Goal: Information Seeking & Learning: Learn about a topic

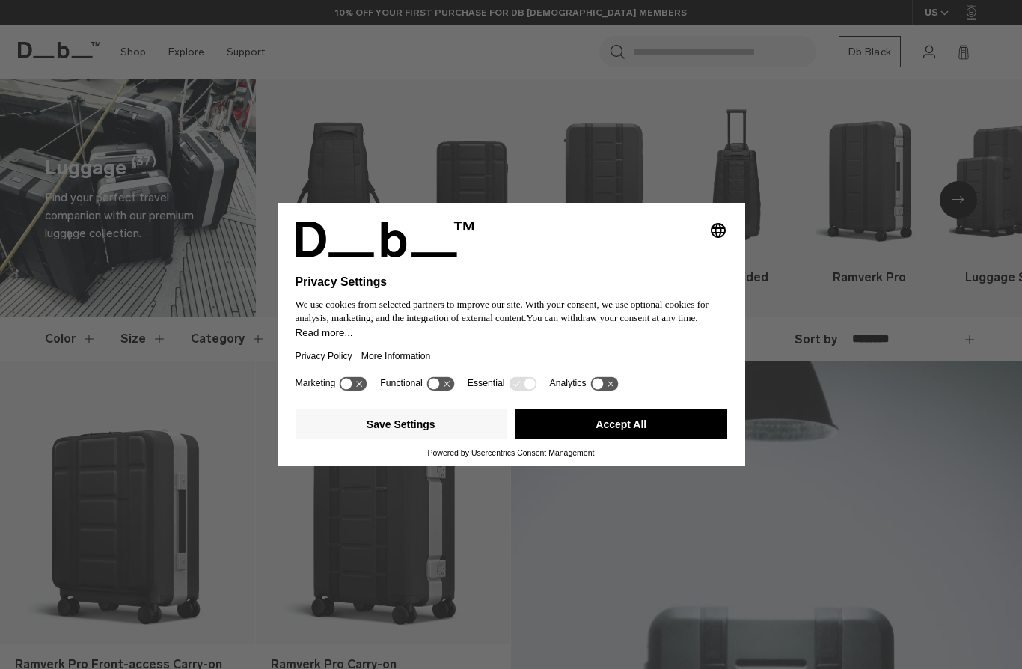
click at [598, 433] on button "Accept All" at bounding box center [622, 424] width 212 height 30
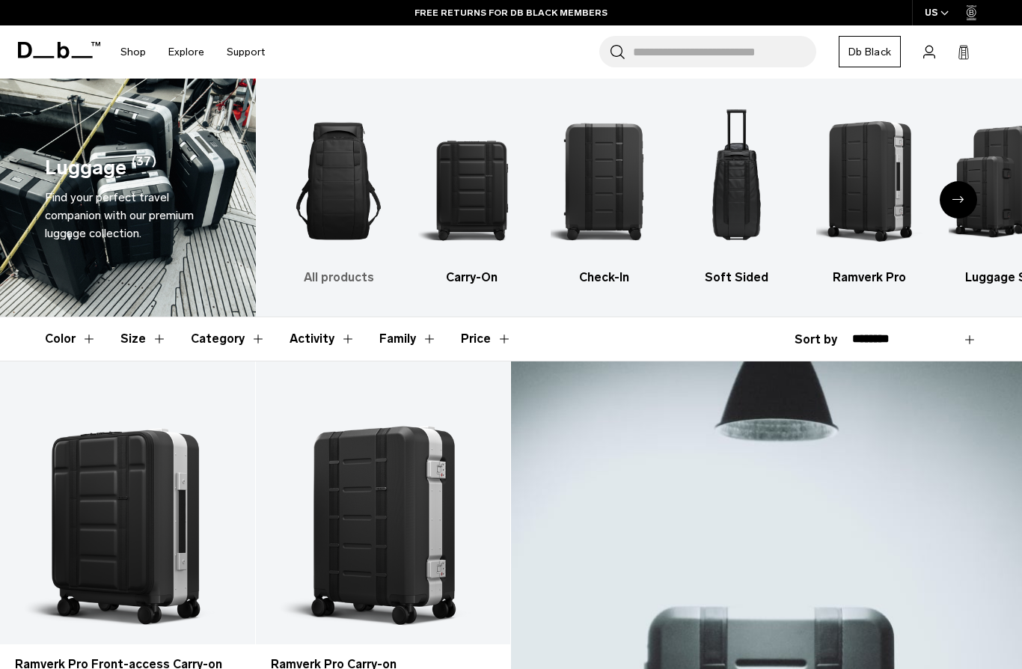
click at [326, 281] on h3 "All products" at bounding box center [339, 278] width 106 height 18
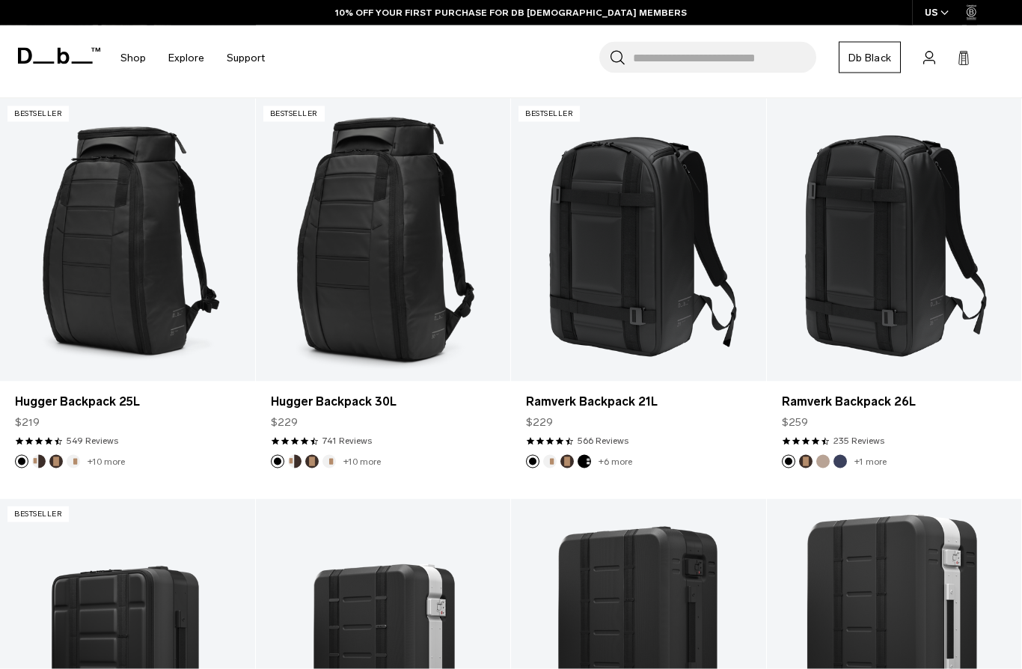
scroll to position [263, 0]
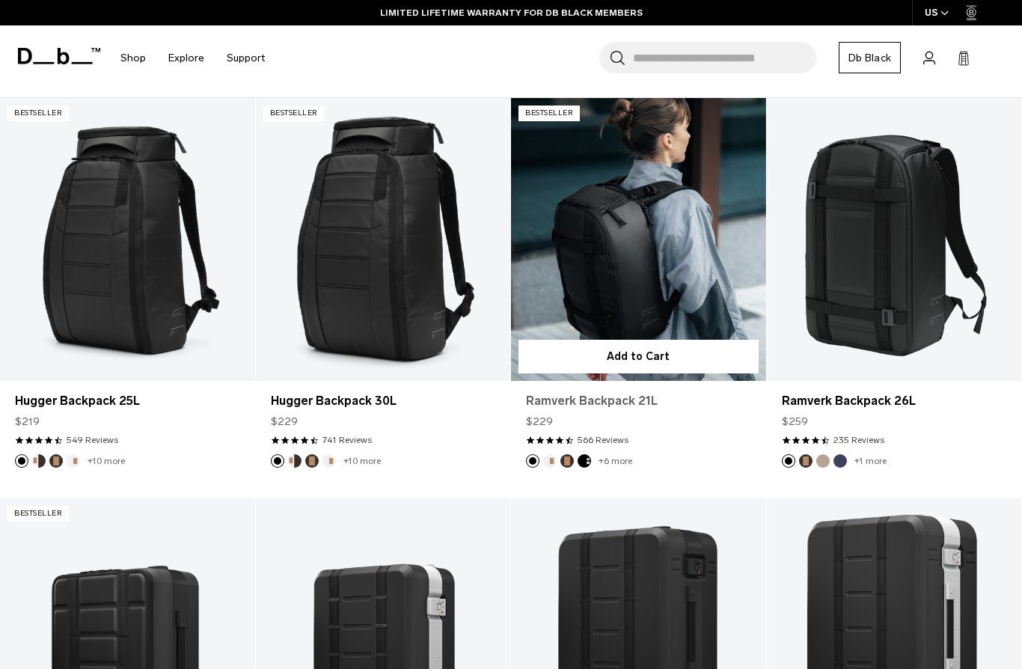
click at [565, 403] on link "Ramverk Backpack 21L" at bounding box center [638, 401] width 225 height 18
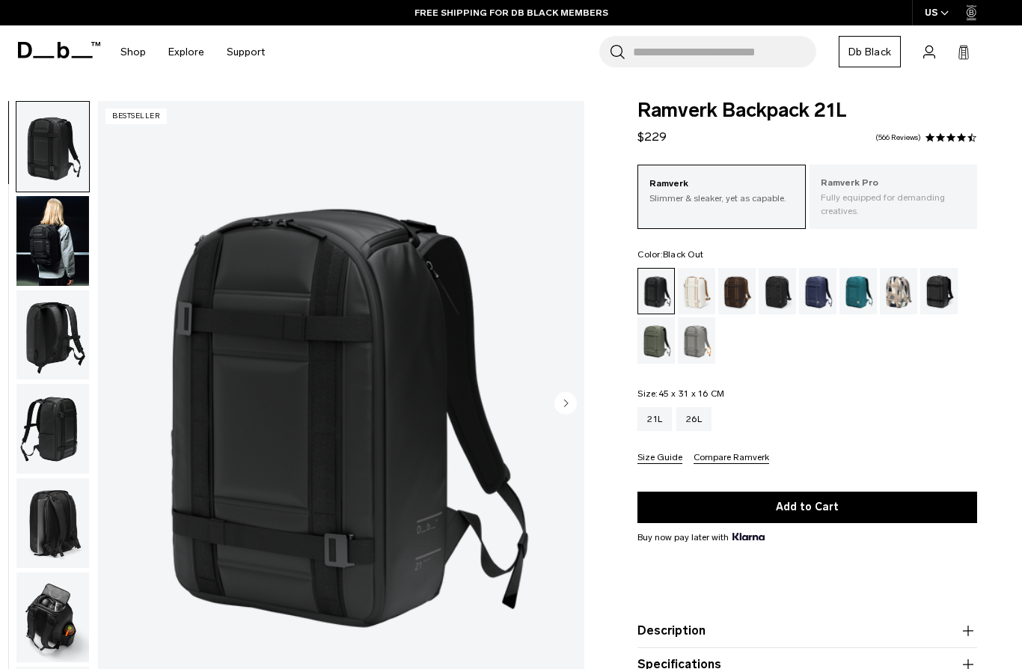
click at [919, 204] on p "Fully equipped for demanding creatives." at bounding box center [893, 204] width 145 height 27
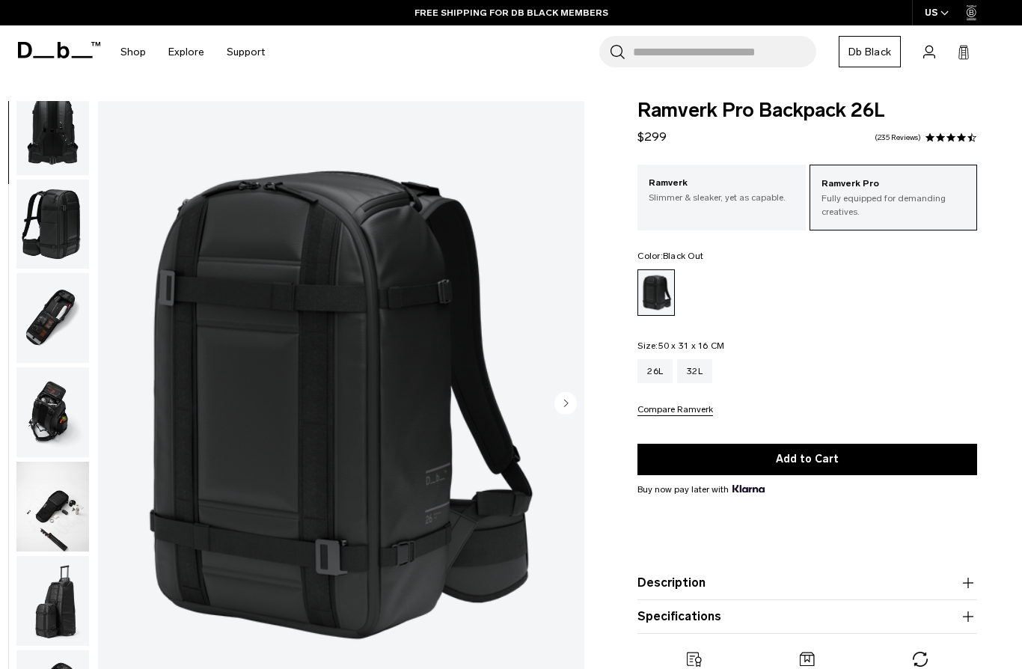
click at [55, 329] on img "button" at bounding box center [52, 318] width 73 height 90
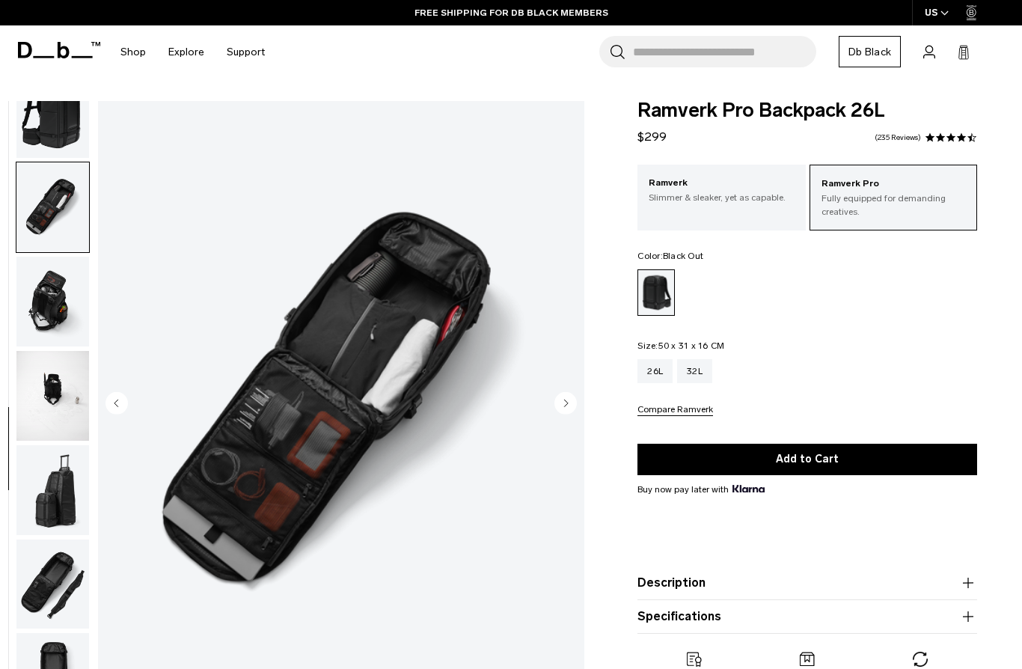
scroll to position [627, 0]
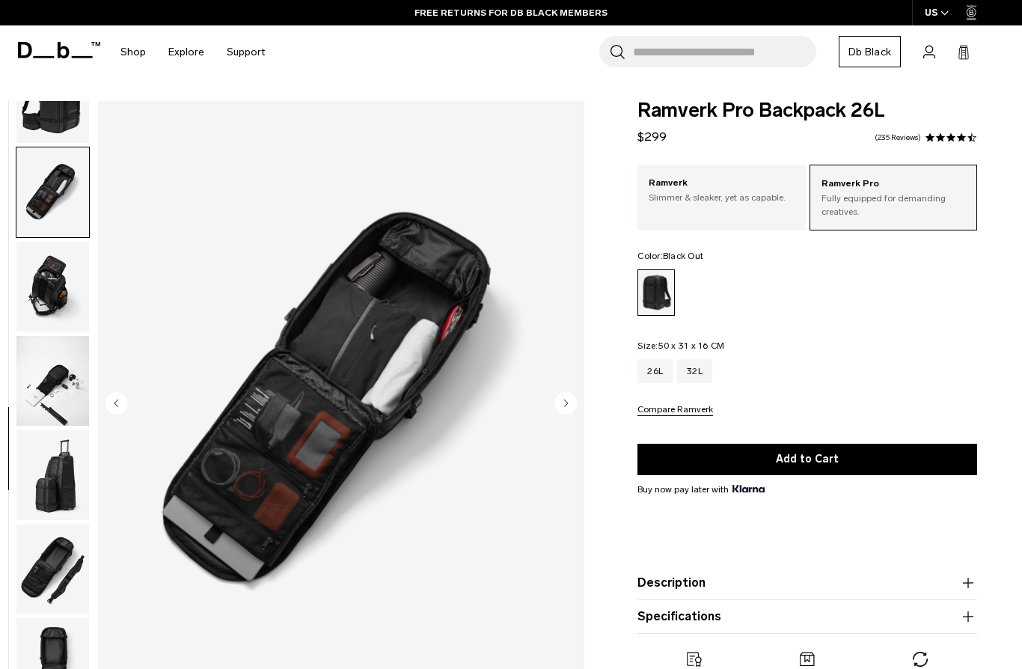
click at [51, 287] on img "button" at bounding box center [52, 287] width 73 height 90
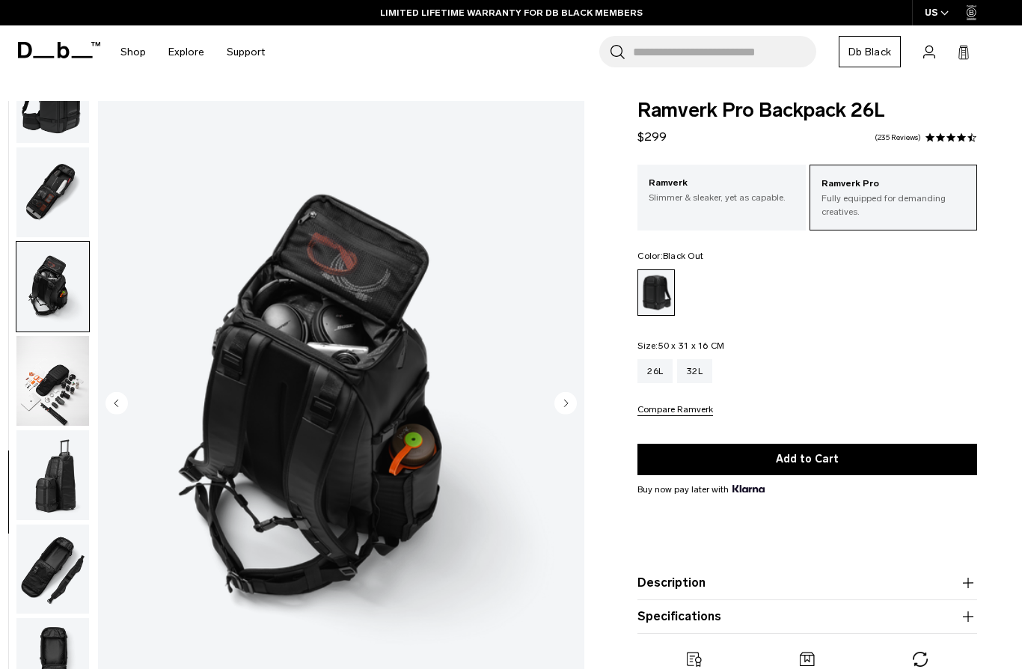
click at [52, 385] on img "button" at bounding box center [52, 381] width 73 height 90
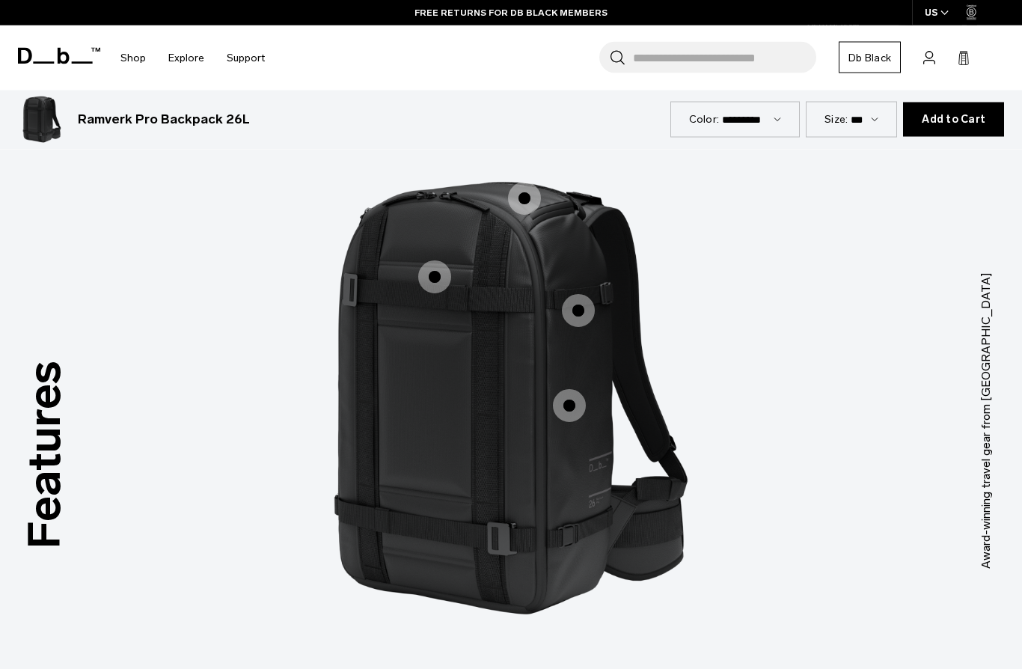
scroll to position [1189, 0]
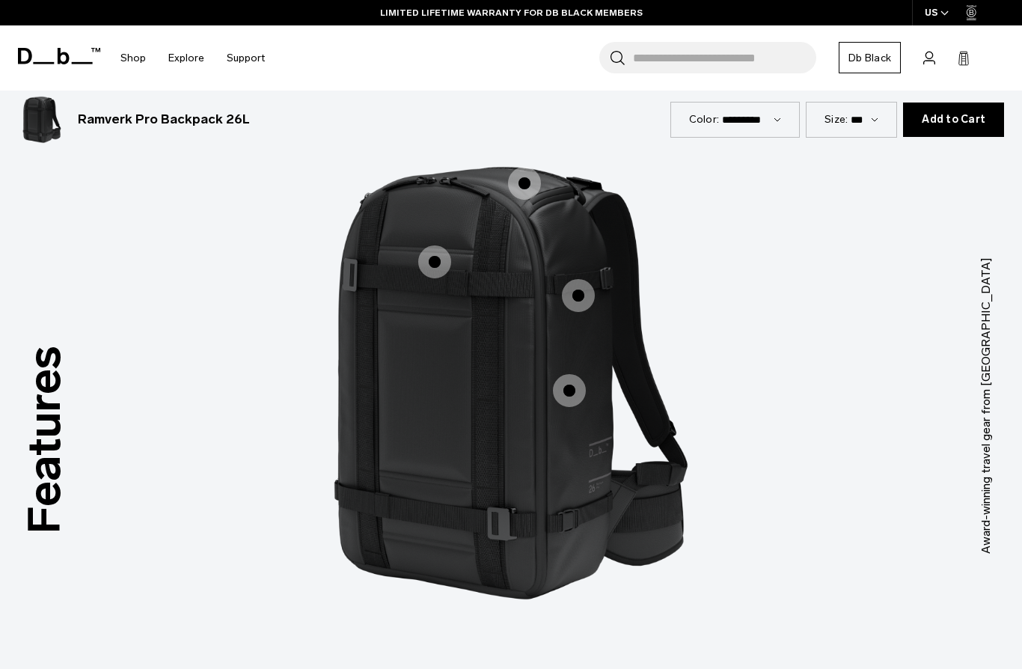
click at [421, 245] on span "1 / 3" at bounding box center [434, 261] width 33 height 33
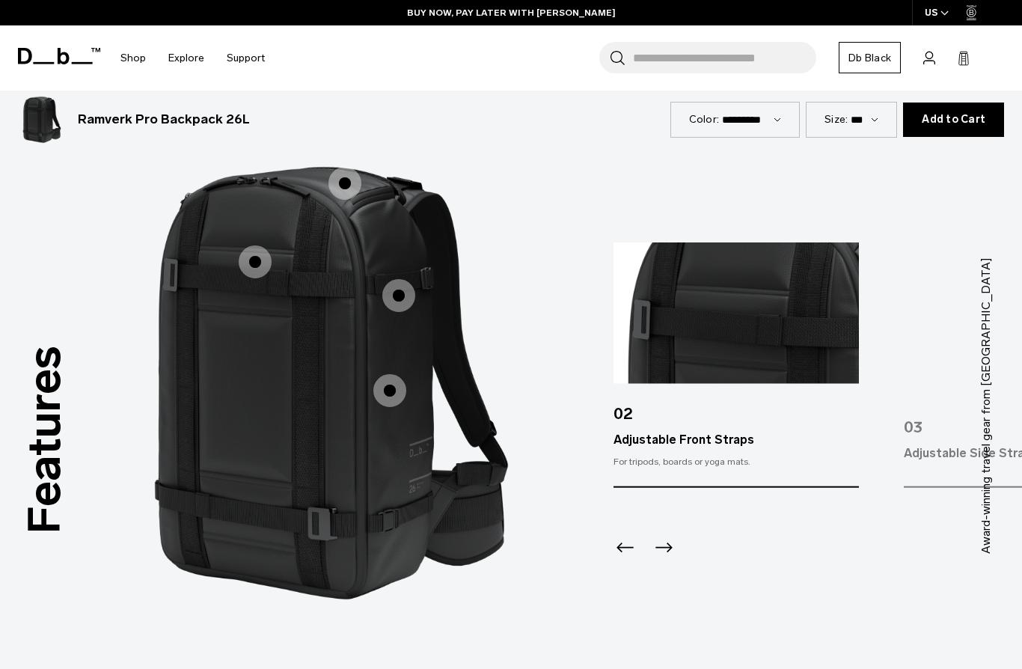
click at [400, 287] on span "1 / 3" at bounding box center [398, 295] width 33 height 33
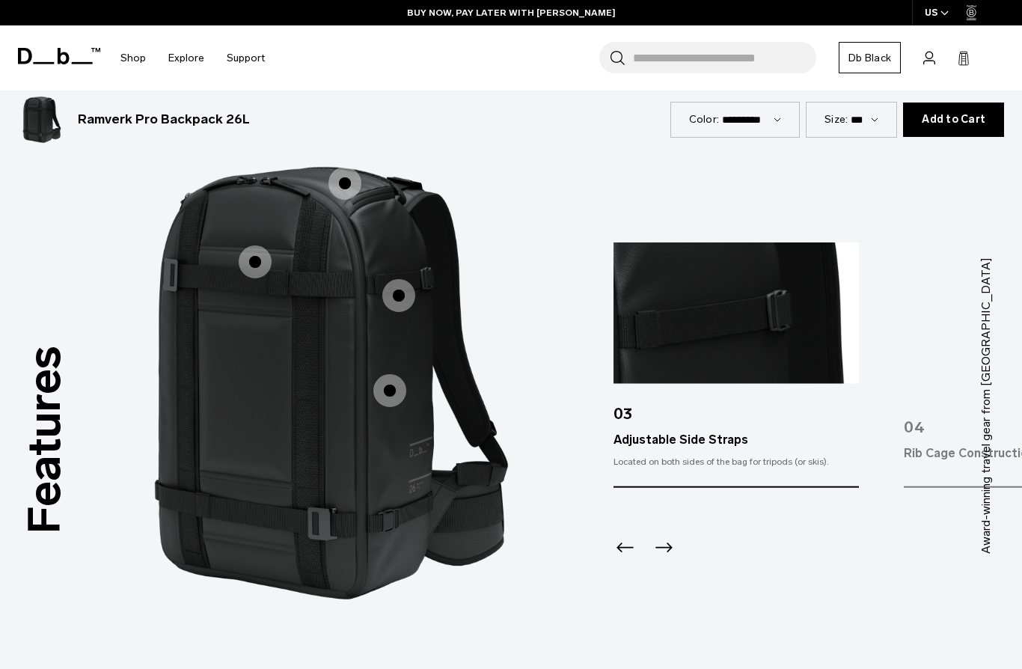
click at [390, 383] on span "1 / 3" at bounding box center [389, 390] width 33 height 33
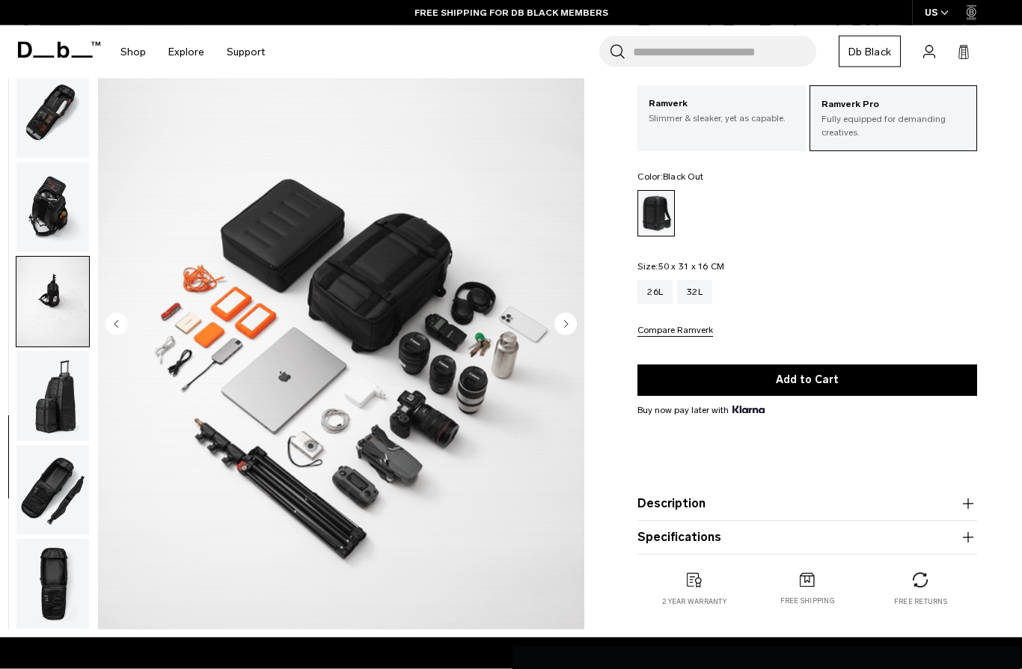
scroll to position [0, 0]
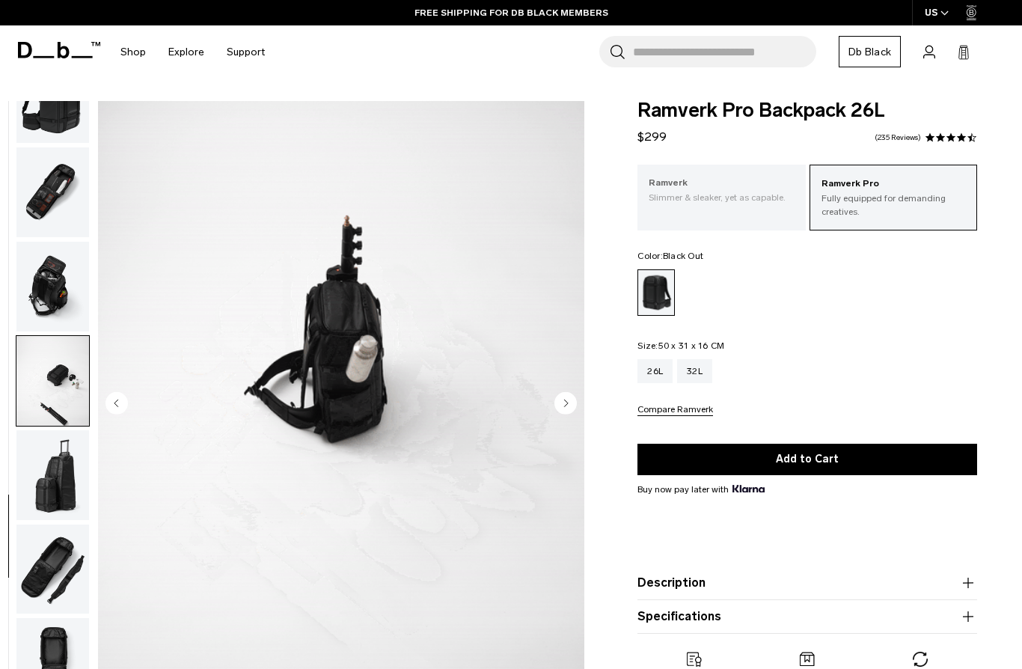
click at [685, 201] on p "Slimmer & sleaker, yet as capable." at bounding box center [721, 197] width 145 height 13
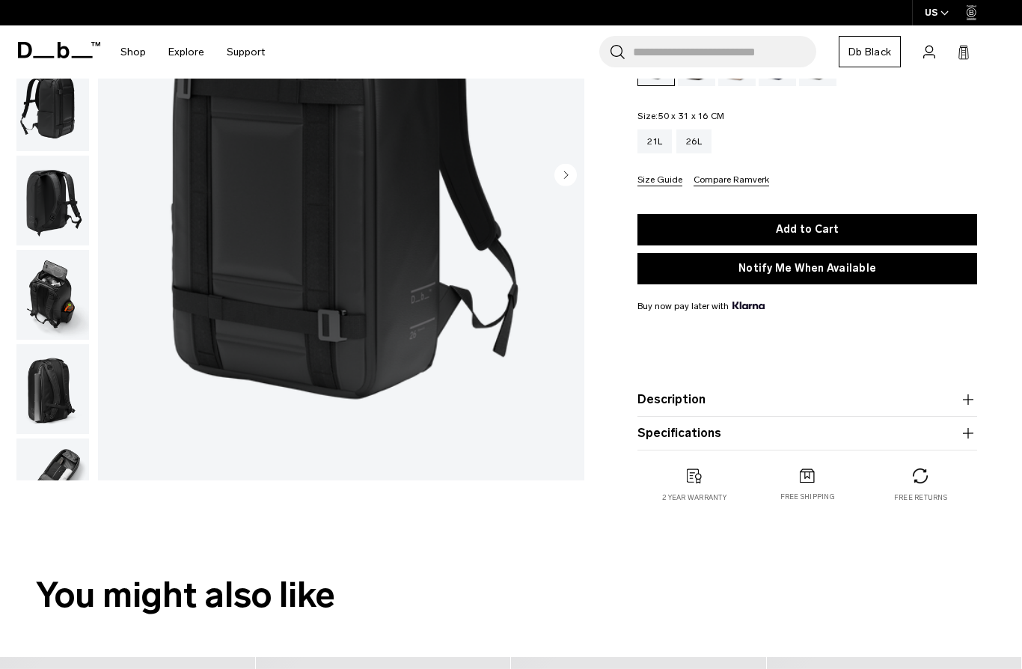
scroll to position [230, 0]
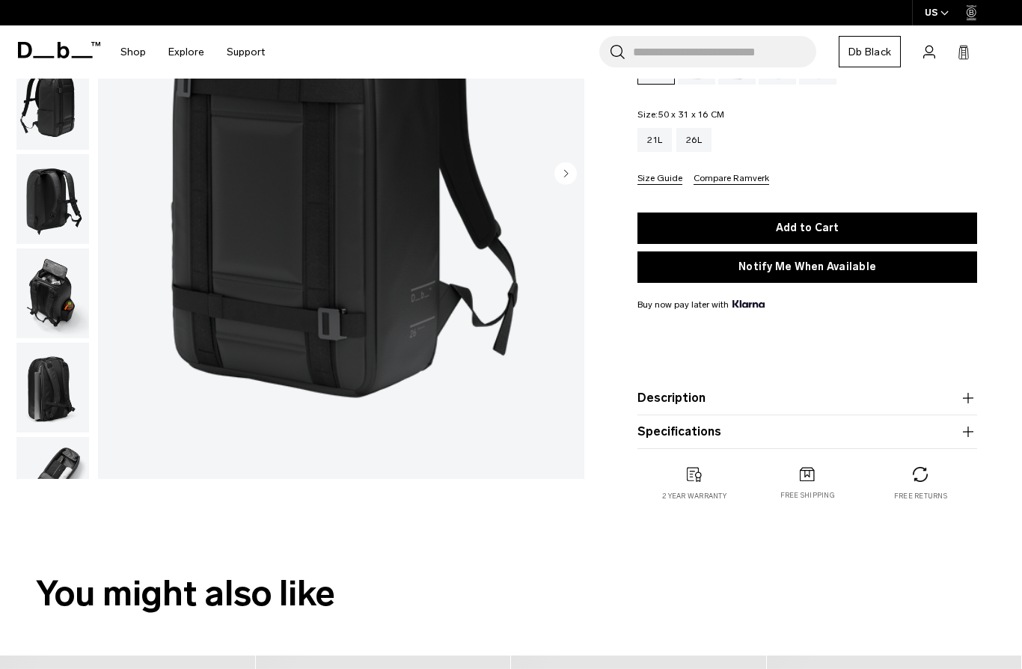
click at [49, 294] on img "button" at bounding box center [52, 293] width 73 height 90
click at [58, 291] on img "button" at bounding box center [52, 293] width 73 height 90
click at [64, 284] on img "button" at bounding box center [52, 293] width 73 height 90
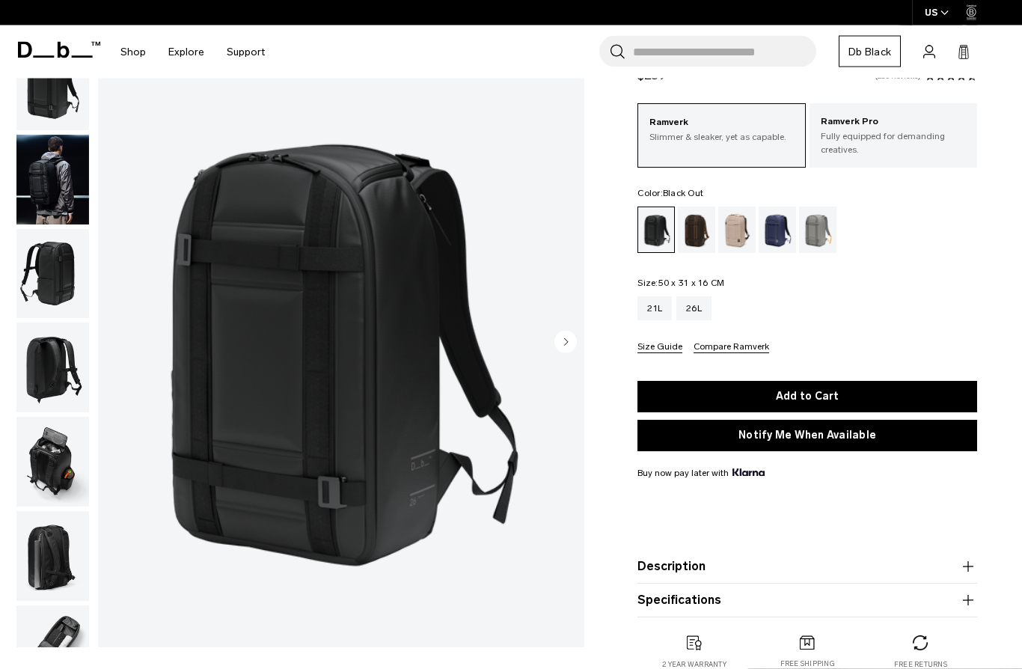
scroll to position [67, 0]
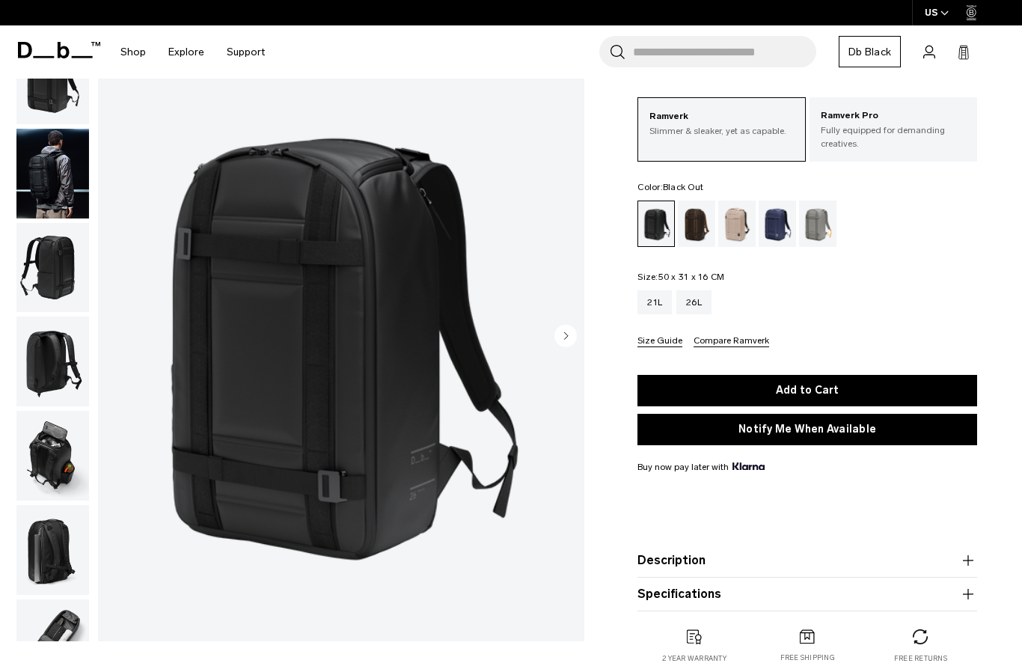
click at [569, 335] on circle "button" at bounding box center [565, 336] width 22 height 22
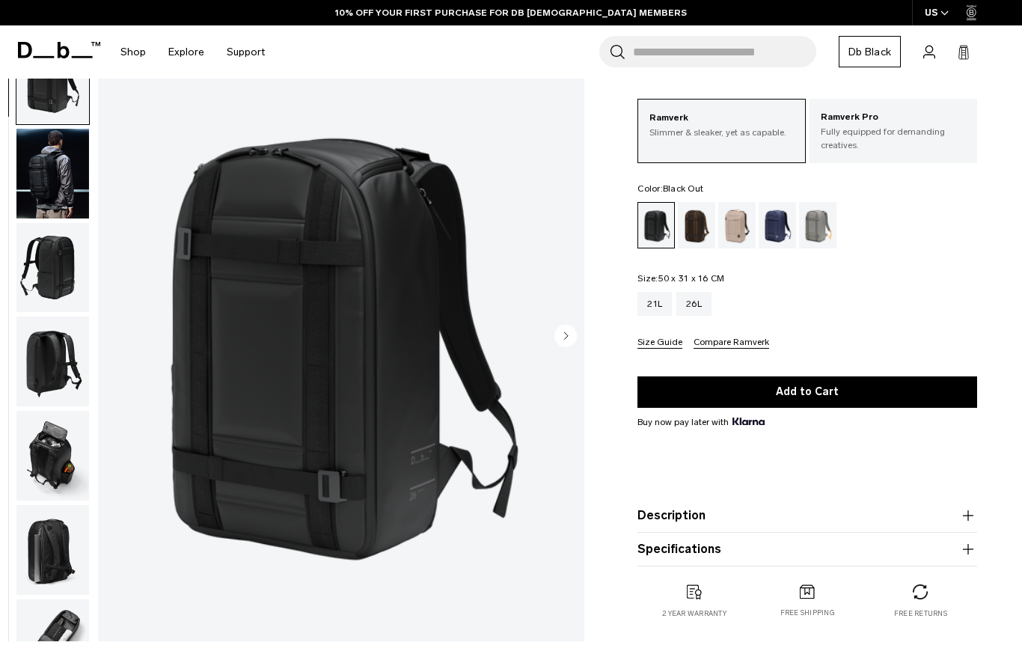
scroll to position [73, 0]
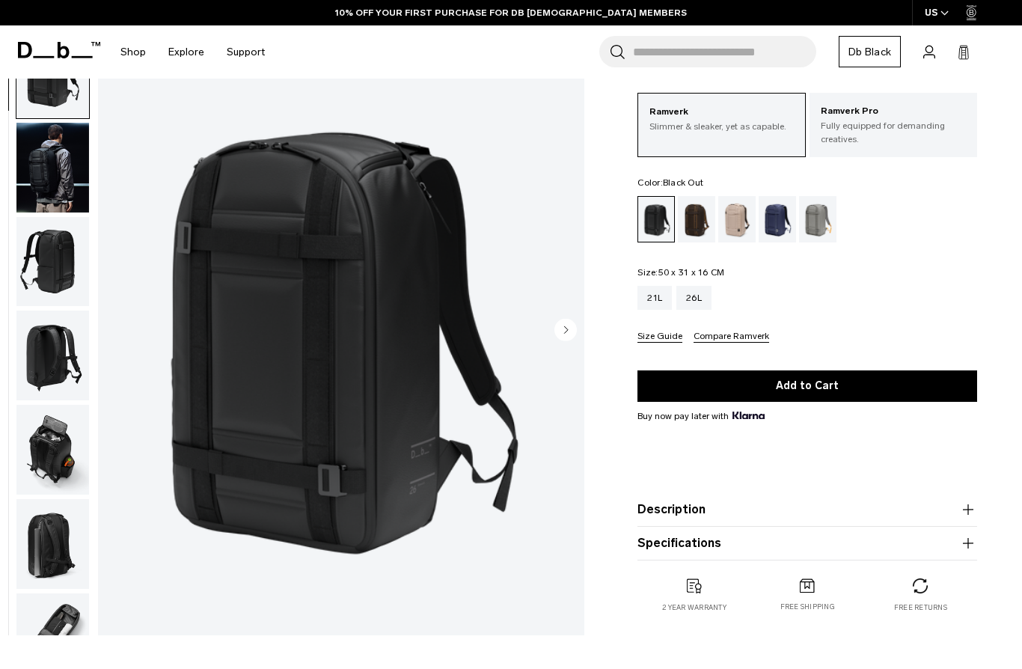
click at [569, 326] on circle "Next slide" at bounding box center [565, 330] width 22 height 22
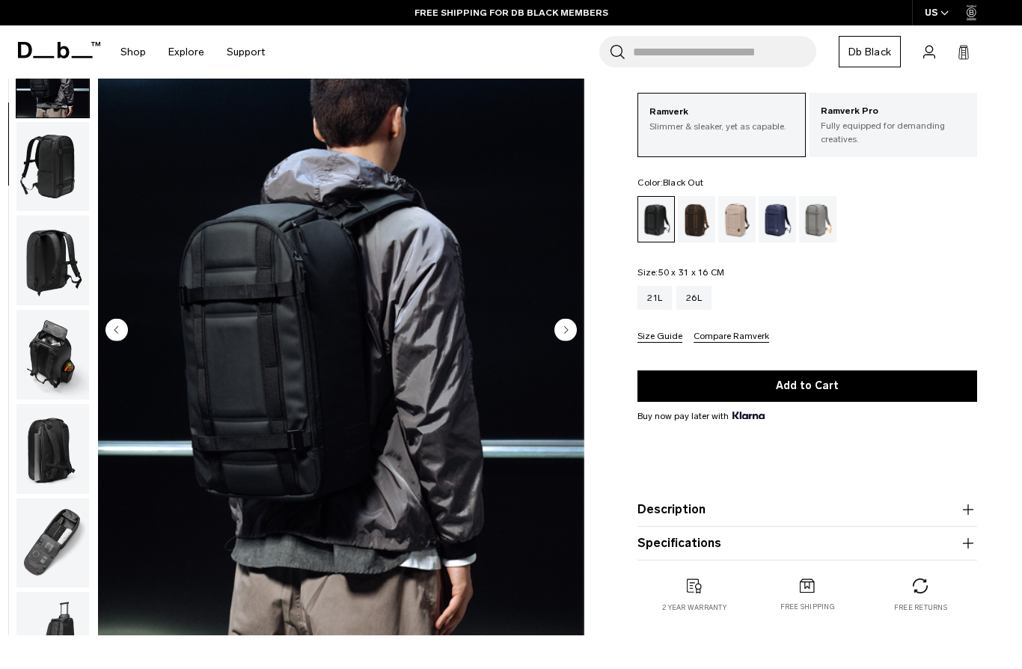
click at [574, 337] on circle "Next slide" at bounding box center [565, 330] width 22 height 22
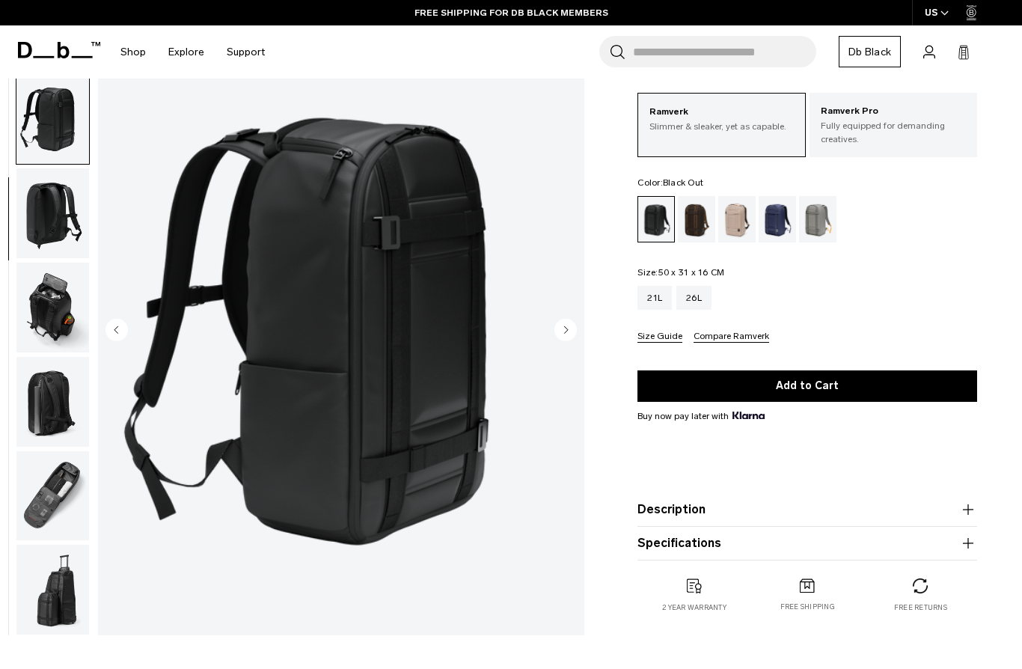
scroll to position [151, 0]
click at [561, 327] on circle "Next slide" at bounding box center [565, 330] width 22 height 22
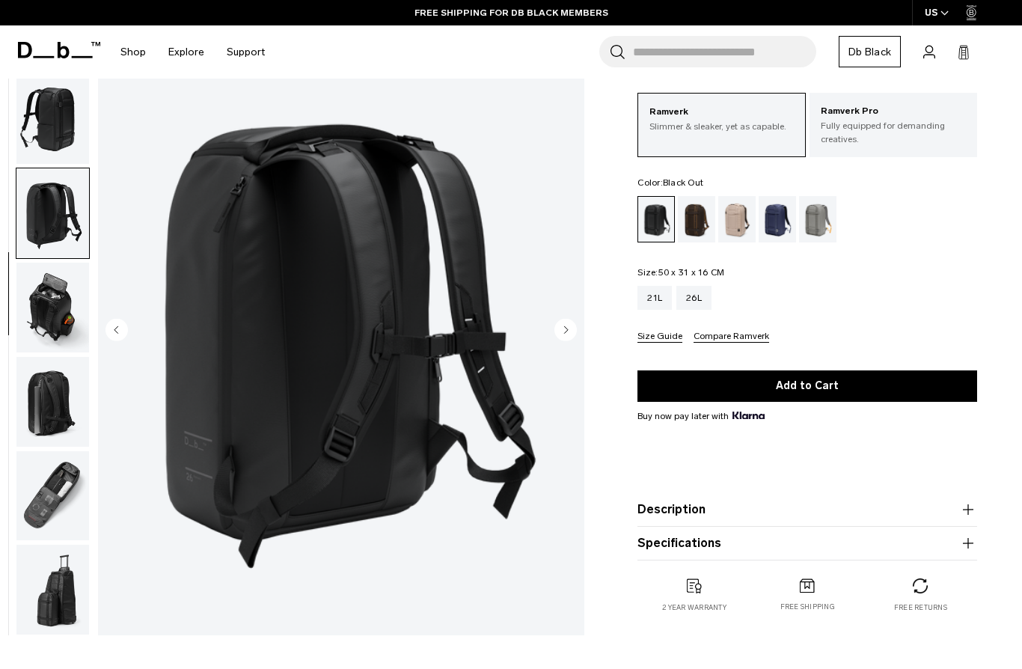
click at [566, 332] on circle "Next slide" at bounding box center [565, 330] width 22 height 22
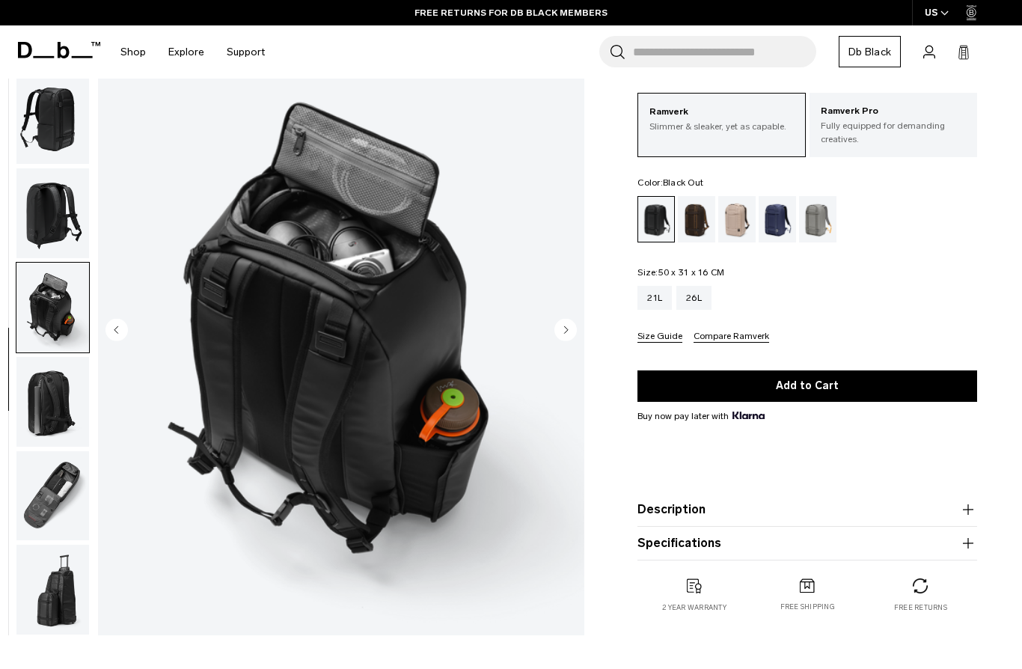
click at [566, 338] on circle "Next slide" at bounding box center [565, 330] width 22 height 22
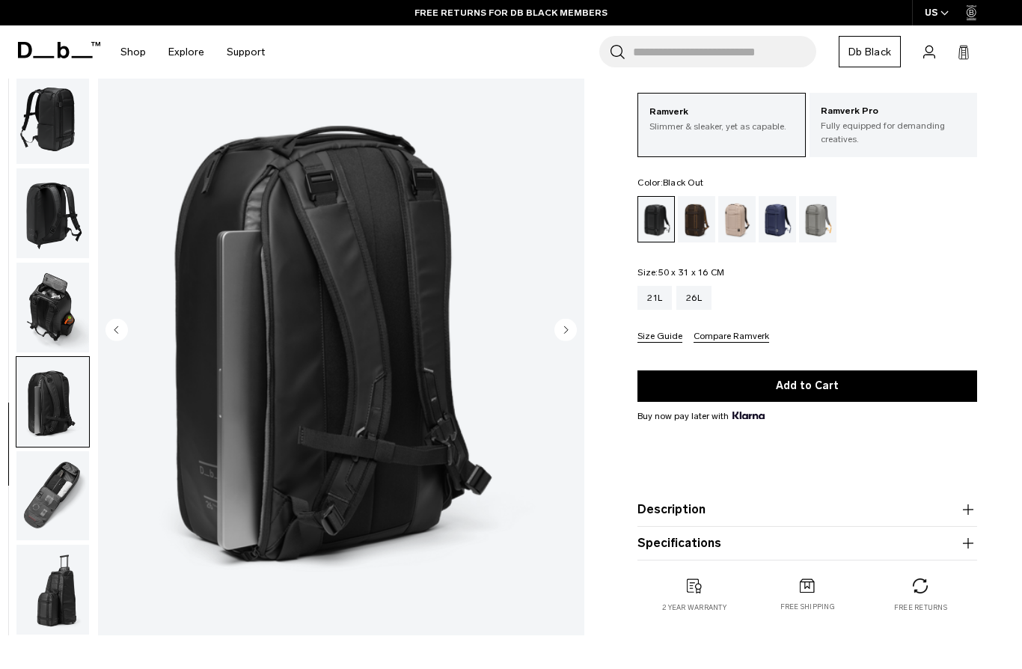
click at [575, 334] on circle "Next slide" at bounding box center [565, 330] width 22 height 22
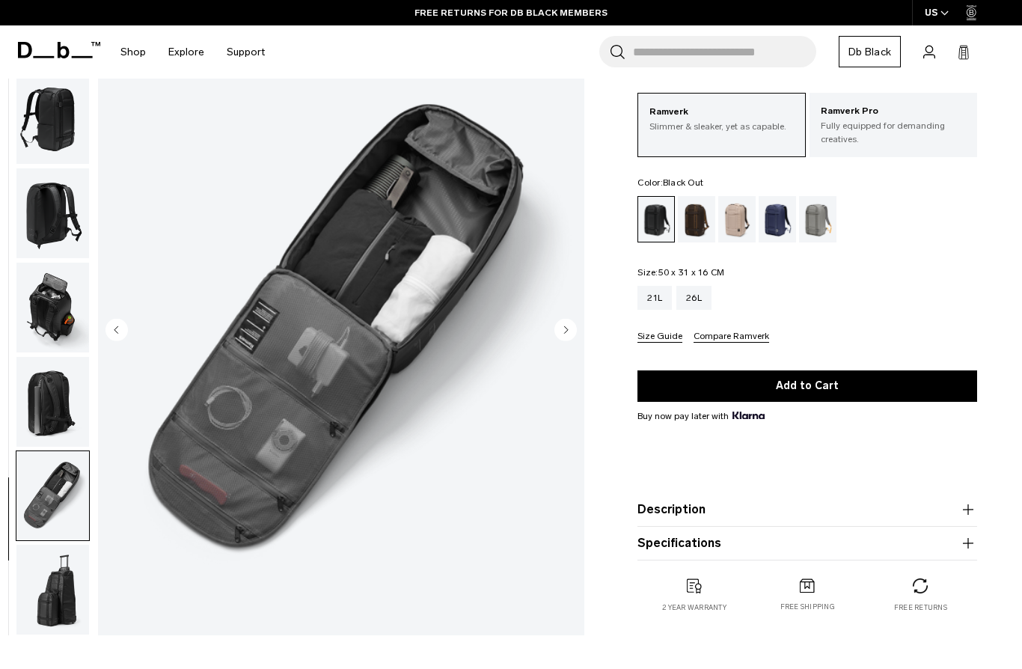
click at [121, 330] on circle "Previous slide" at bounding box center [117, 330] width 22 height 22
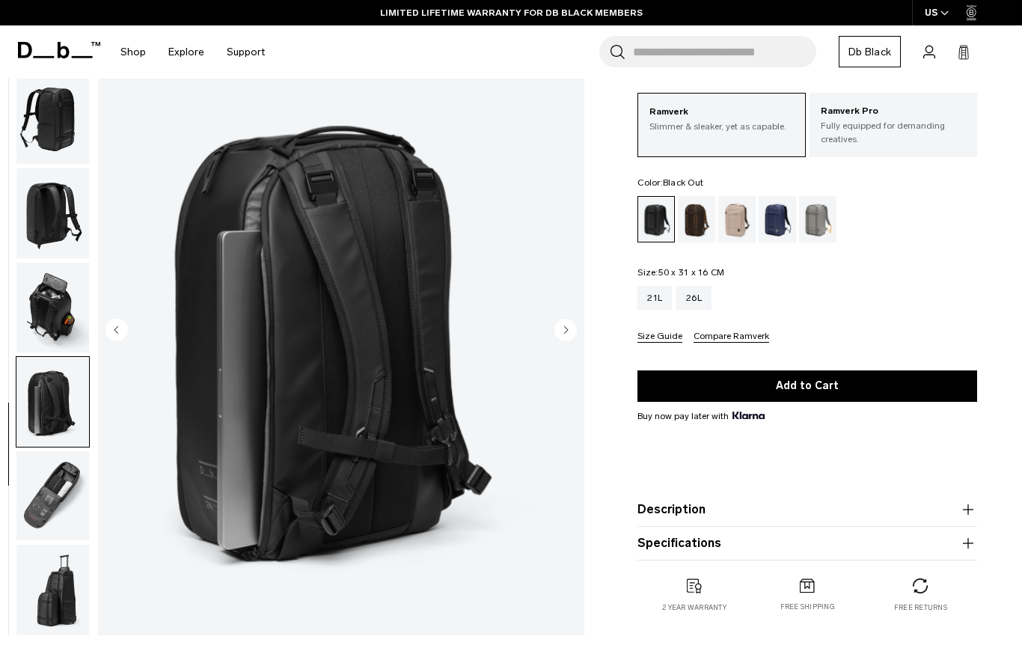
click at [571, 337] on circle "Next slide" at bounding box center [565, 330] width 22 height 22
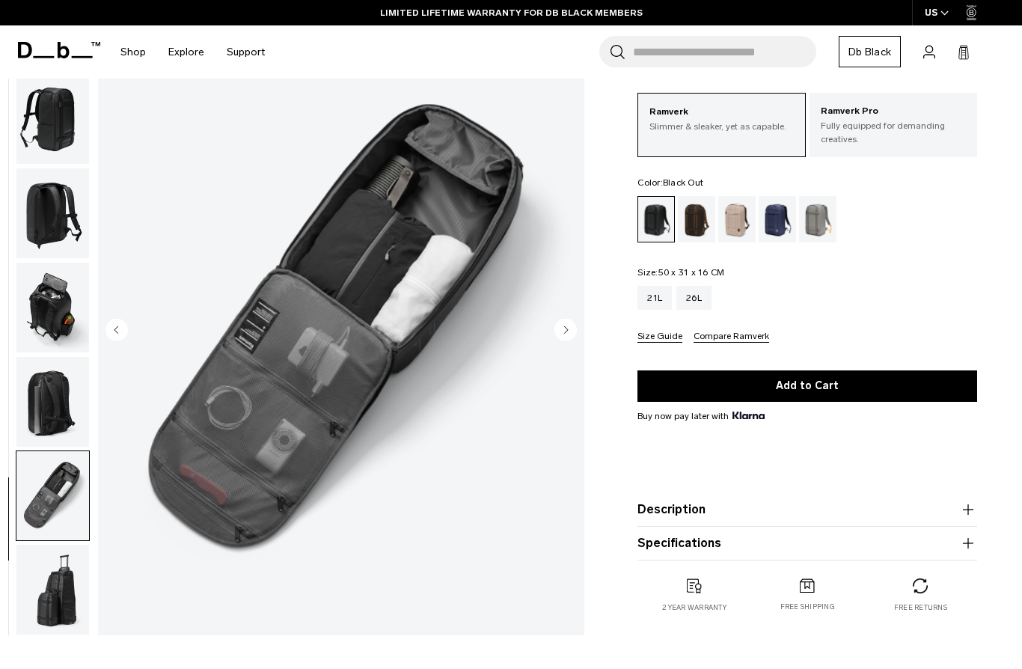
click at [573, 329] on circle "Next slide" at bounding box center [565, 330] width 22 height 22
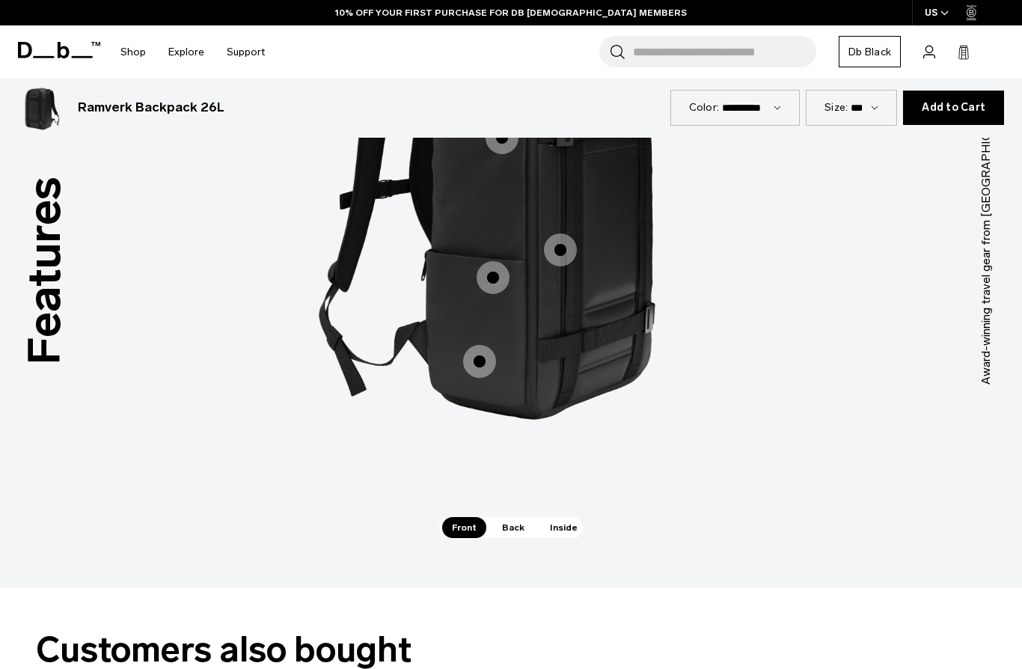
scroll to position [1894, 0]
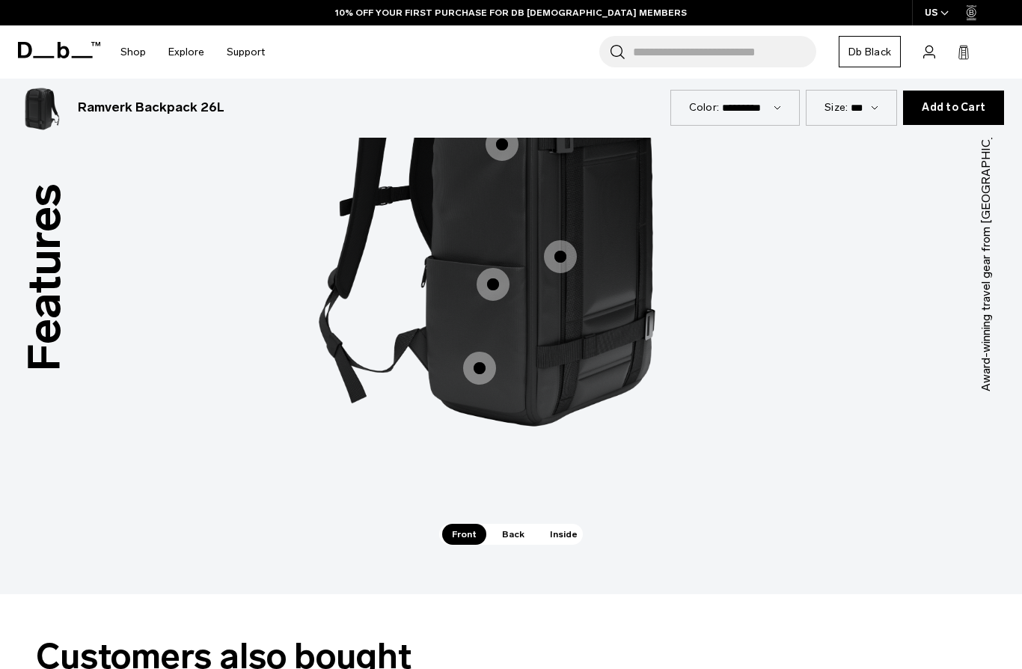
click at [531, 554] on div "Features Tap a hotspot to learn more Award-winning travel gear from Scandinavia…" at bounding box center [511, 242] width 1022 height 703
click at [559, 524] on span "Inside" at bounding box center [563, 534] width 47 height 21
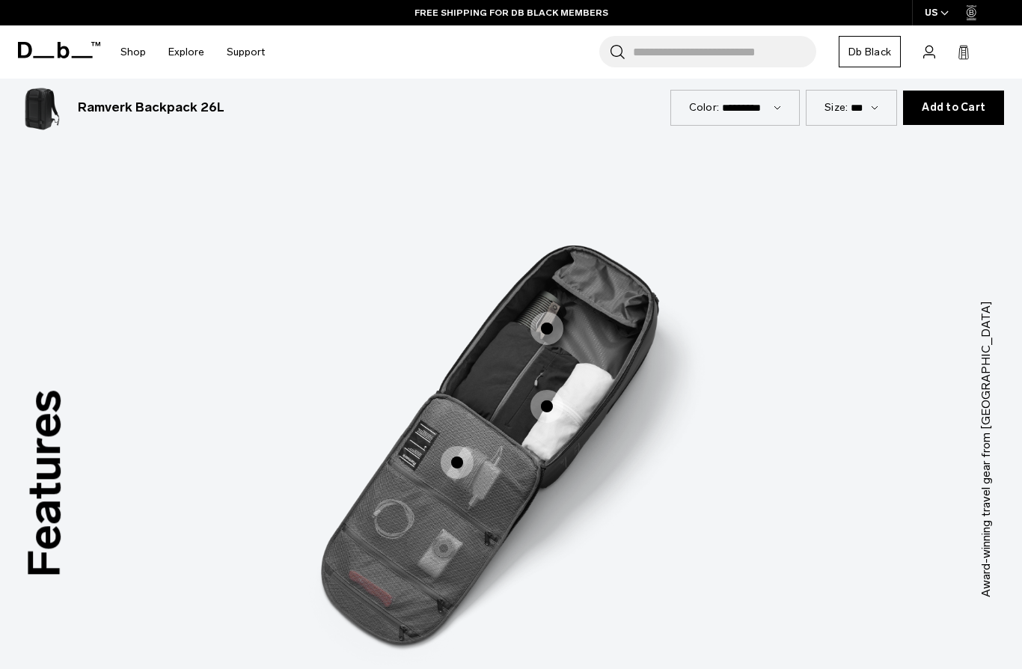
scroll to position [1687, 0]
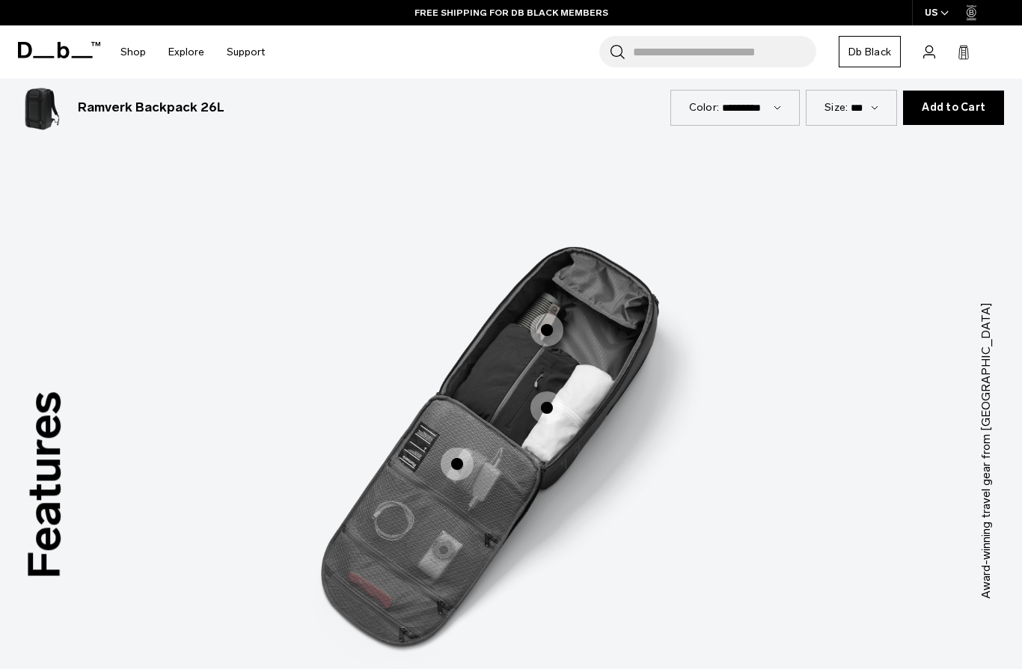
click at [552, 314] on span "3 / 3" at bounding box center [547, 330] width 33 height 33
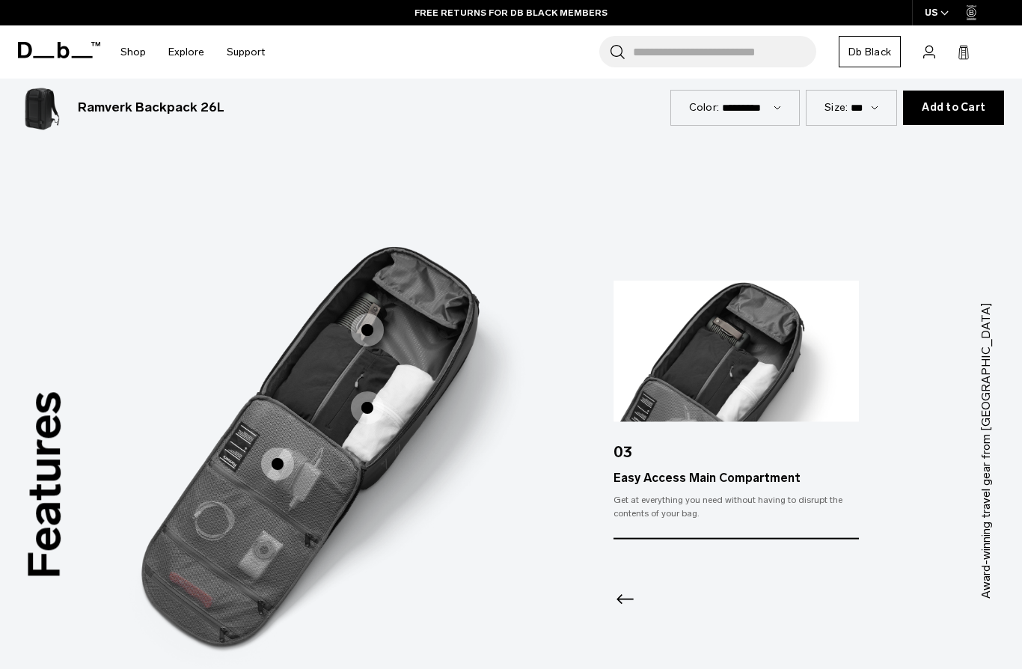
click at [362, 391] on span "3 / 3" at bounding box center [367, 407] width 33 height 33
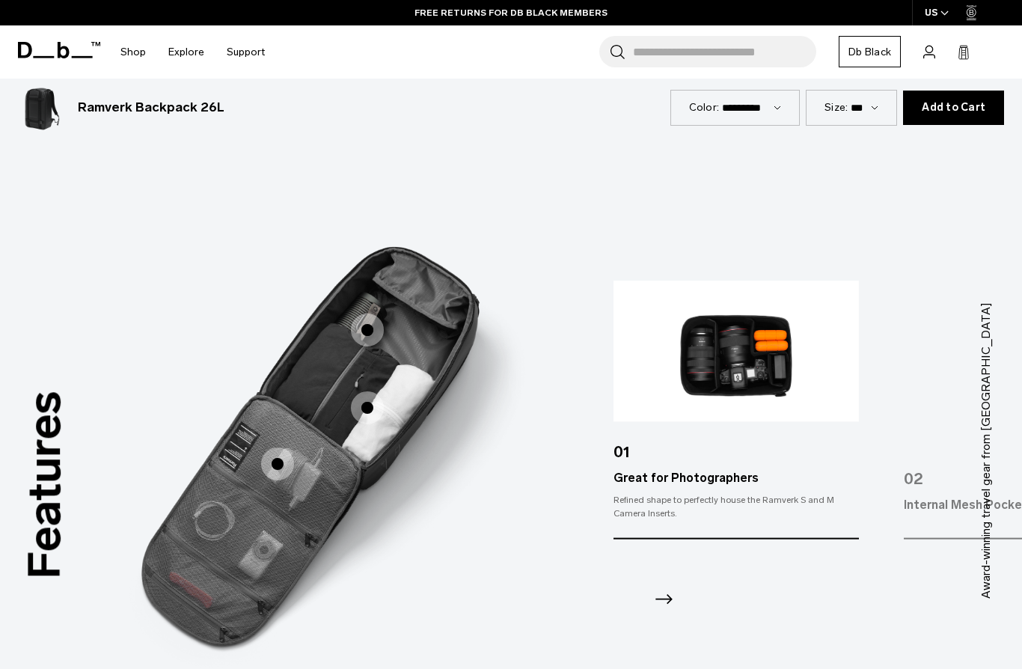
click at [272, 448] on span "3 / 3" at bounding box center [277, 463] width 33 height 33
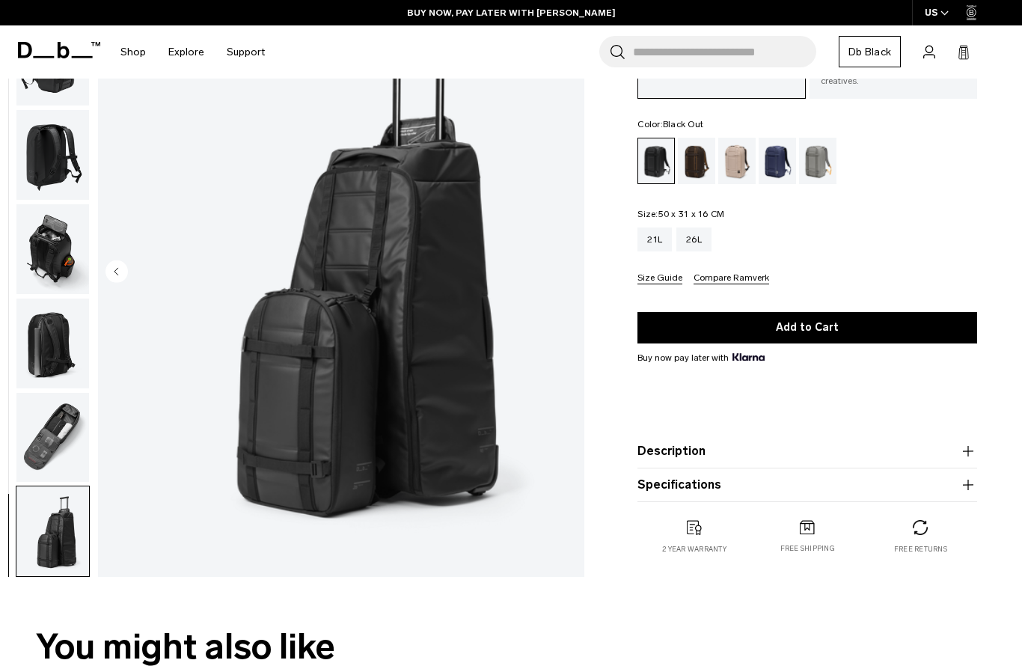
scroll to position [0, 0]
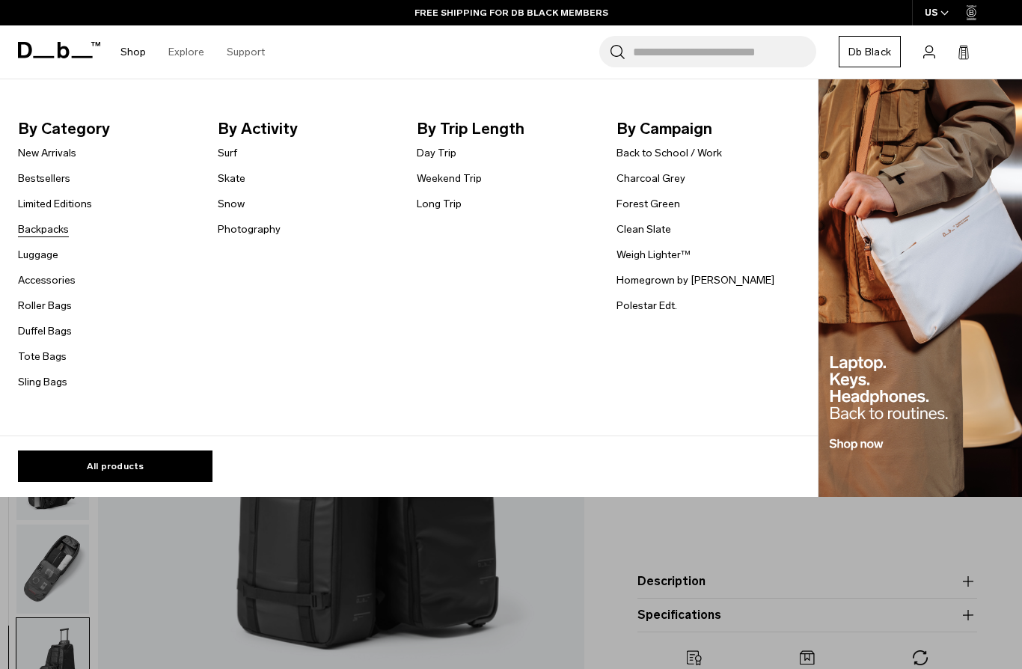
click at [44, 228] on link "Backpacks" at bounding box center [43, 229] width 51 height 16
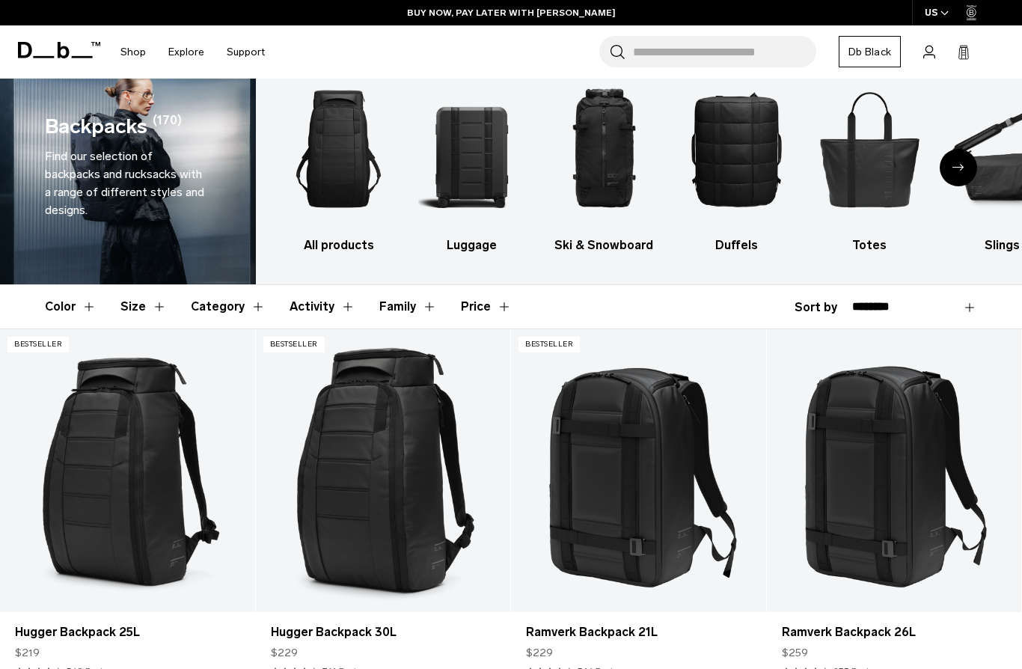
scroll to position [31, 0]
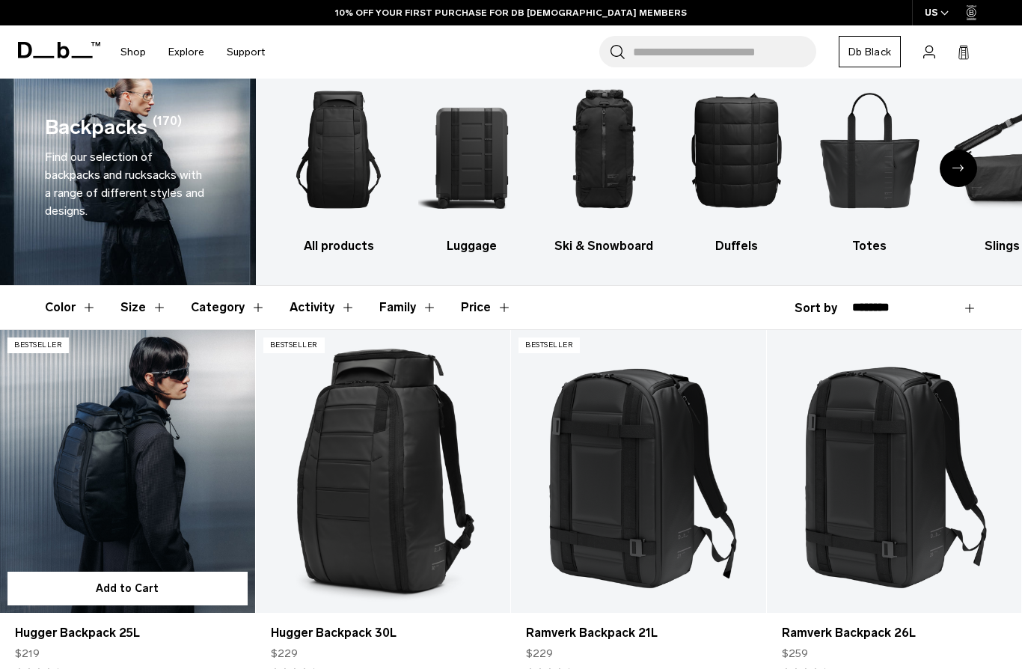
click at [103, 503] on link "Hugger Backpack 25L" at bounding box center [127, 471] width 255 height 283
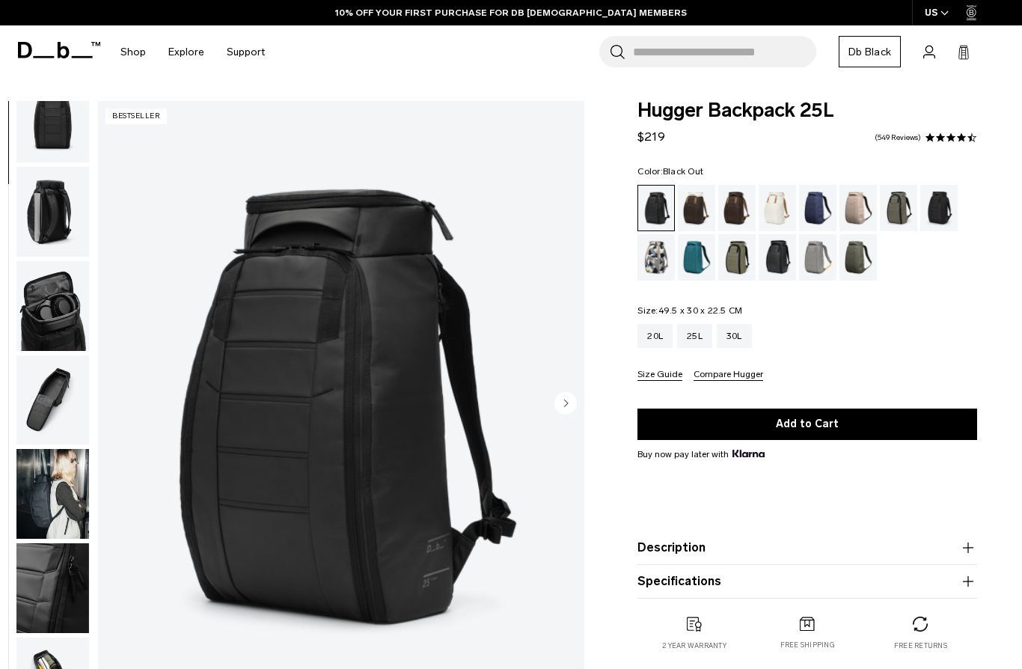
scroll to position [315, 0]
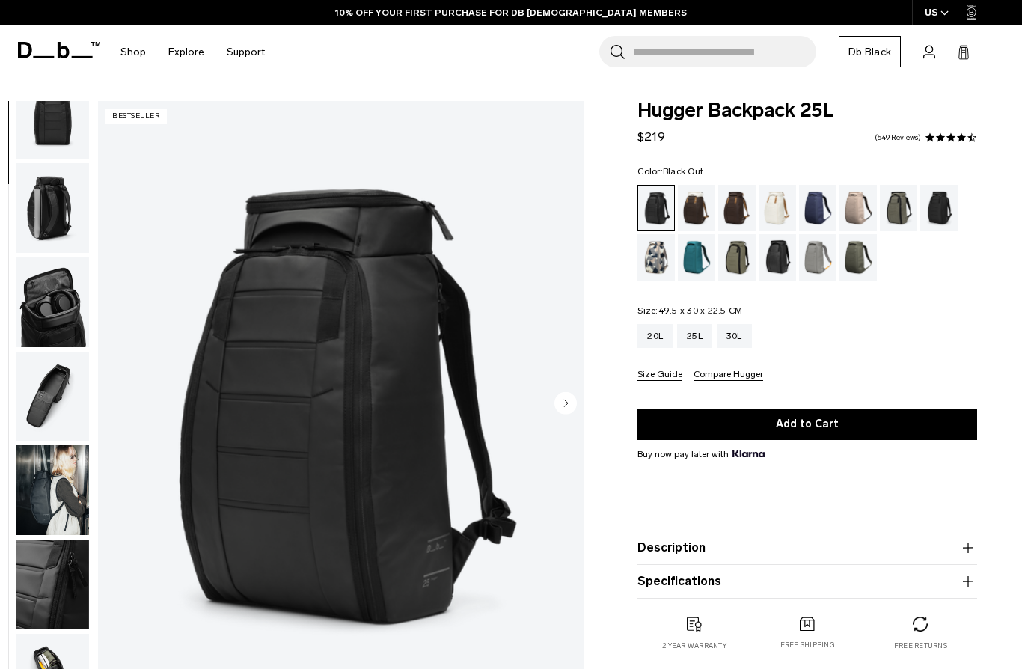
click at [51, 305] on img "button" at bounding box center [52, 302] width 73 height 90
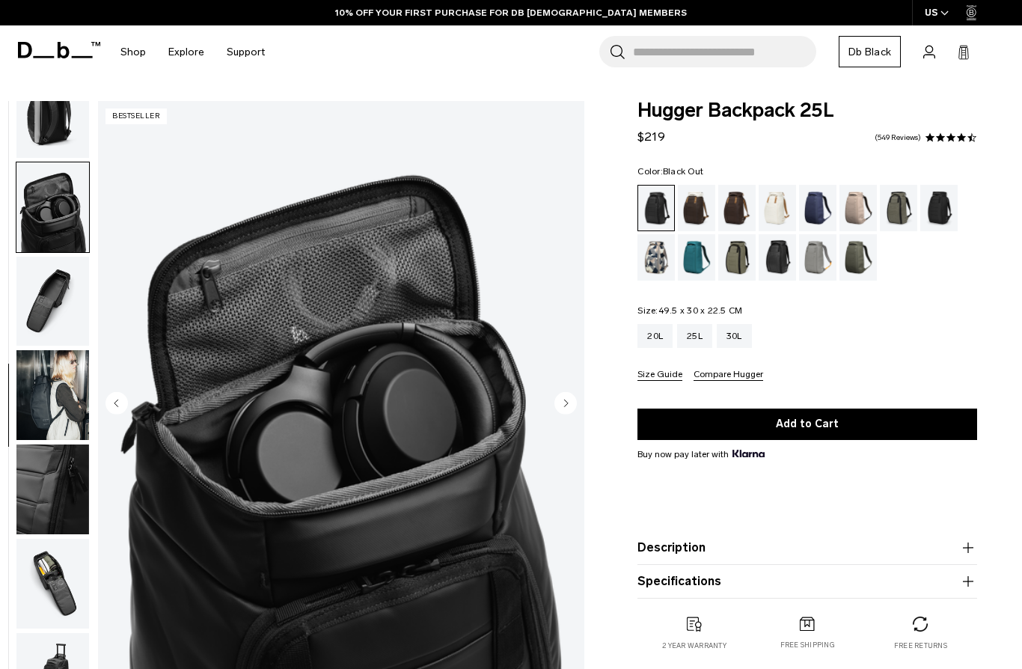
scroll to position [437, 0]
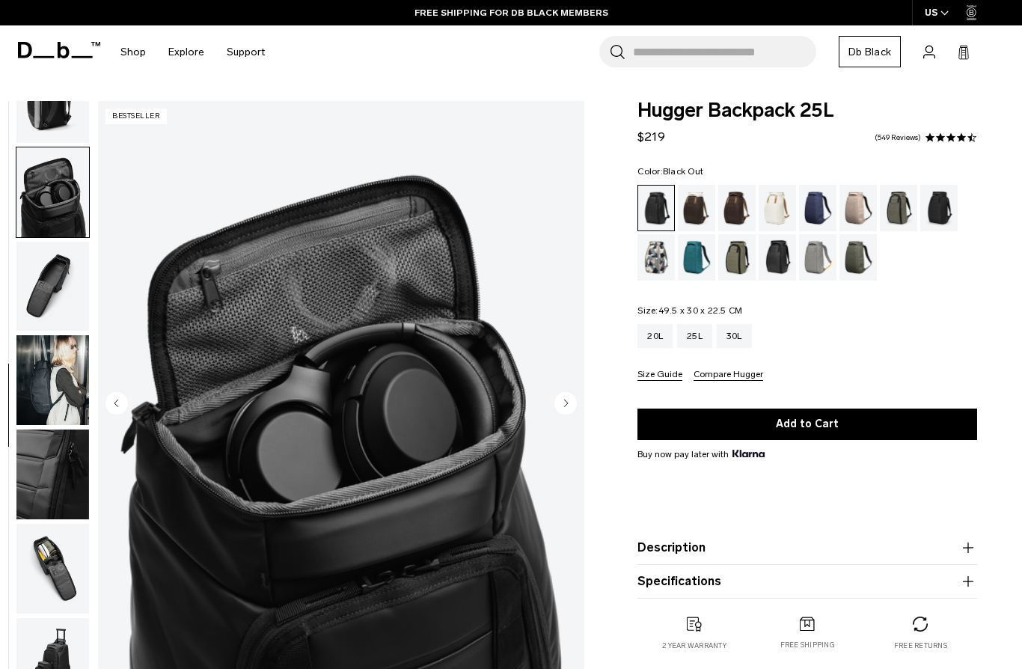
click at [569, 406] on circle "Next slide" at bounding box center [565, 403] width 22 height 22
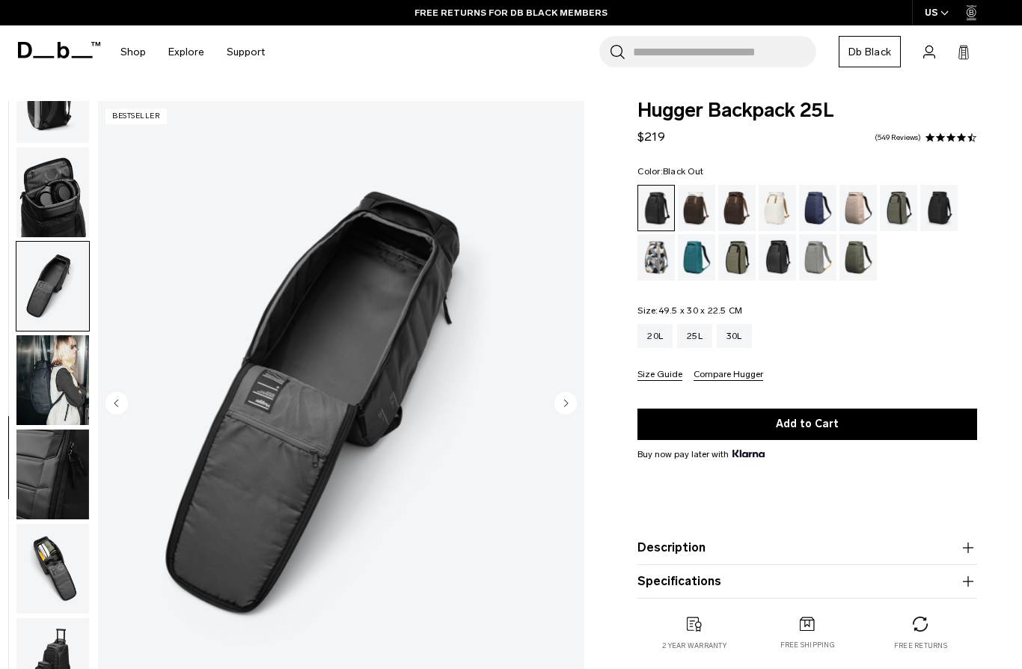
click at [576, 400] on circle "Next slide" at bounding box center [565, 403] width 22 height 22
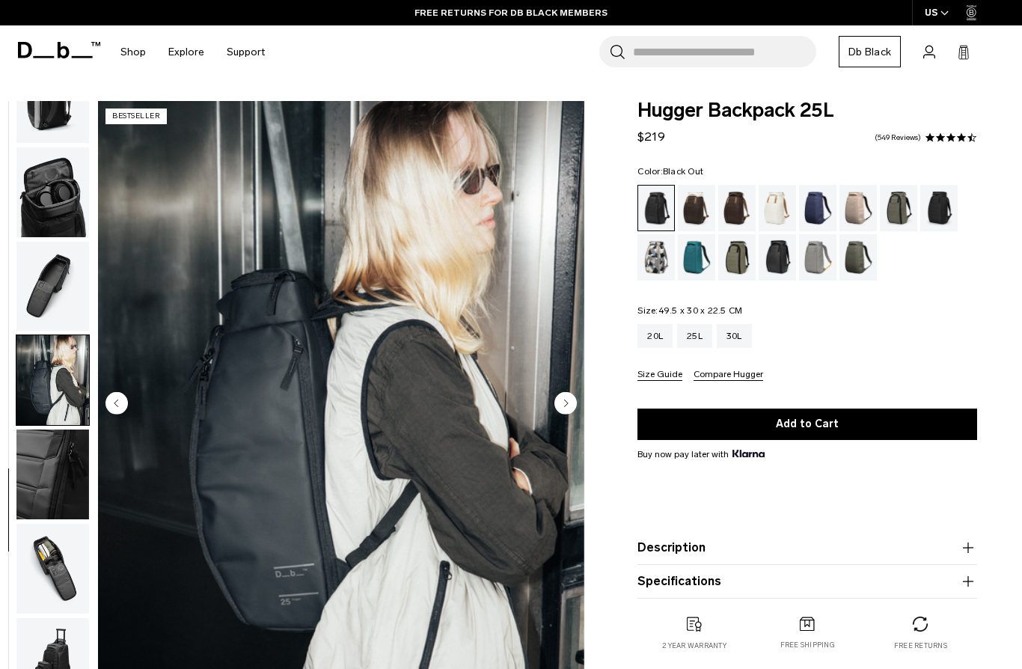
click at [572, 406] on circle "Next slide" at bounding box center [565, 403] width 22 height 22
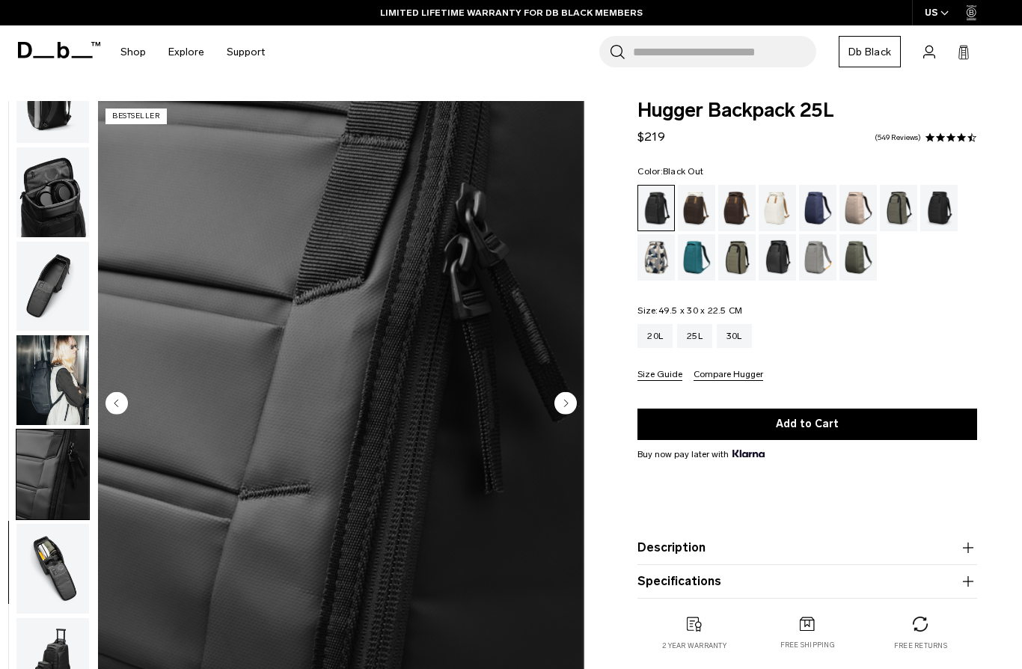
click at [567, 411] on circle "Next slide" at bounding box center [565, 403] width 22 height 22
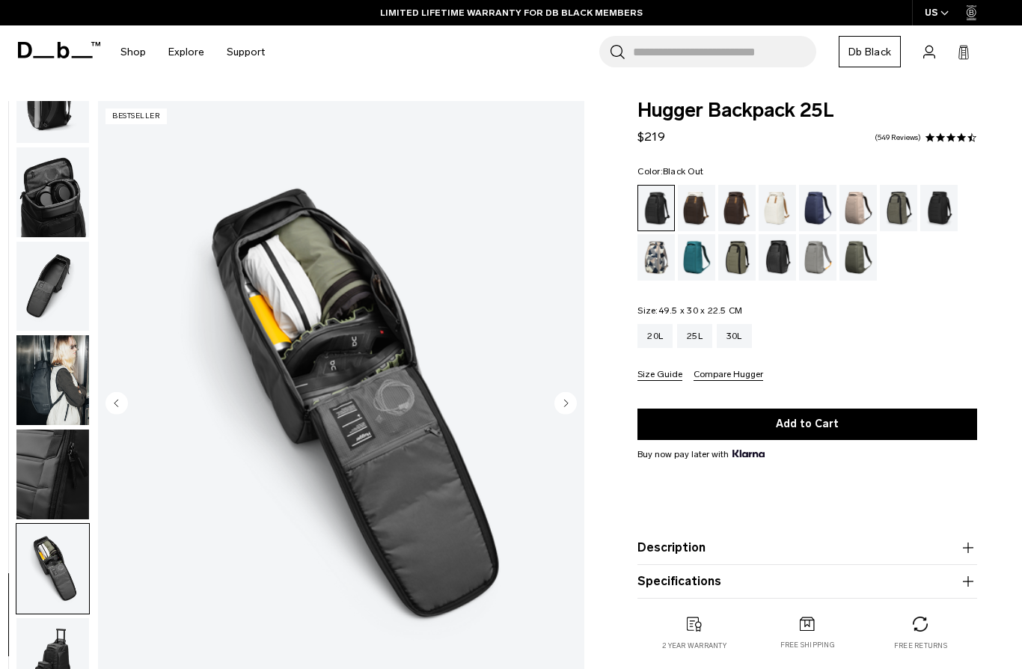
click at [573, 415] on button "Next slide" at bounding box center [565, 404] width 22 height 25
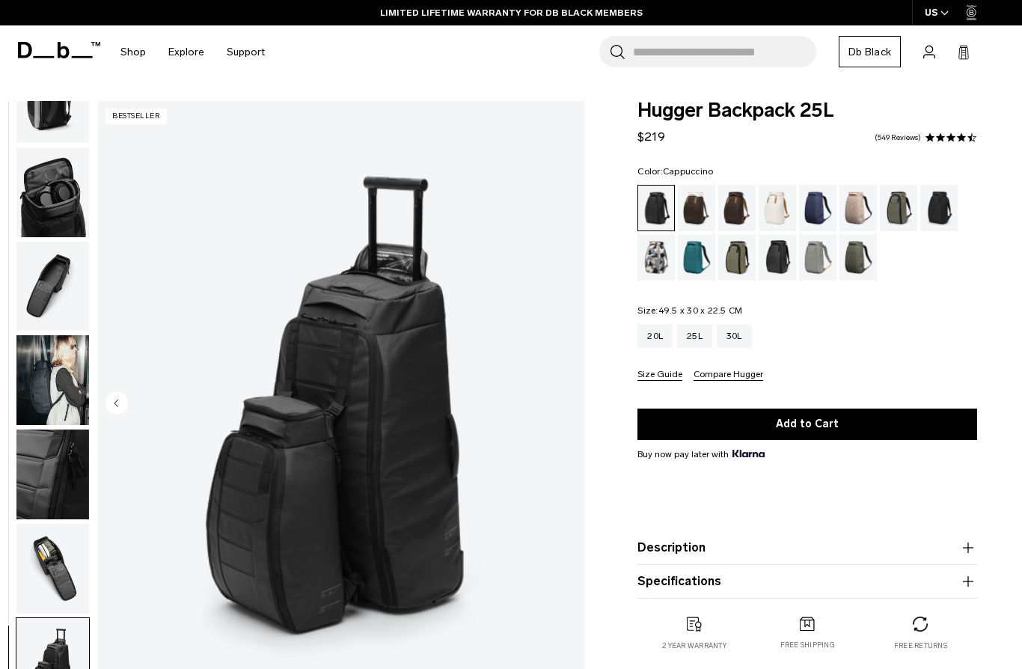
click at [699, 214] on div "Cappuccino" at bounding box center [697, 208] width 38 height 46
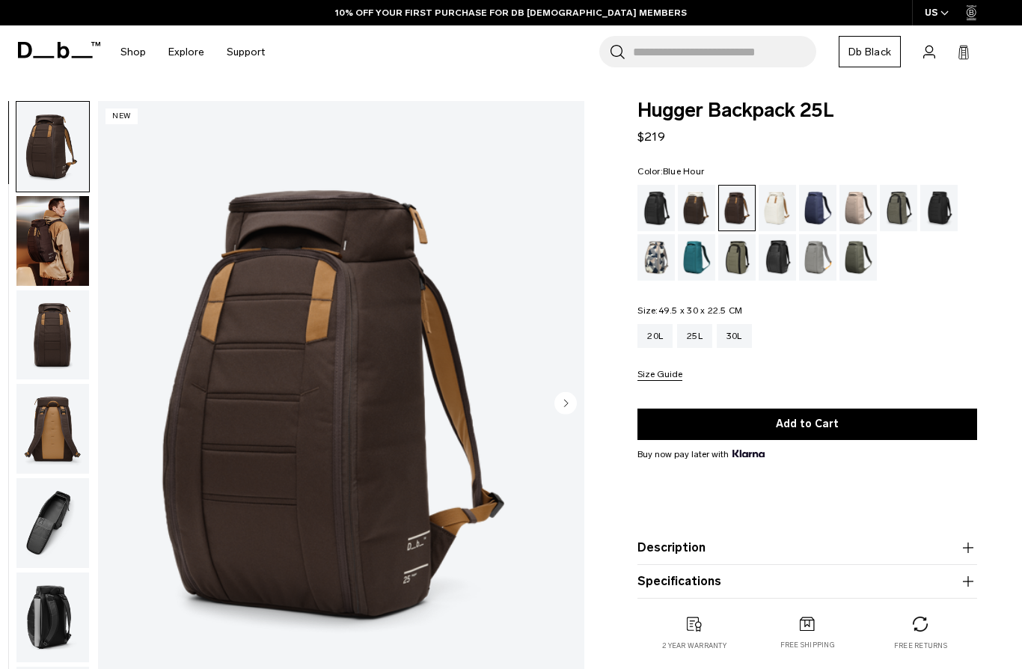
click at [819, 219] on div "Blue Hour" at bounding box center [818, 208] width 38 height 46
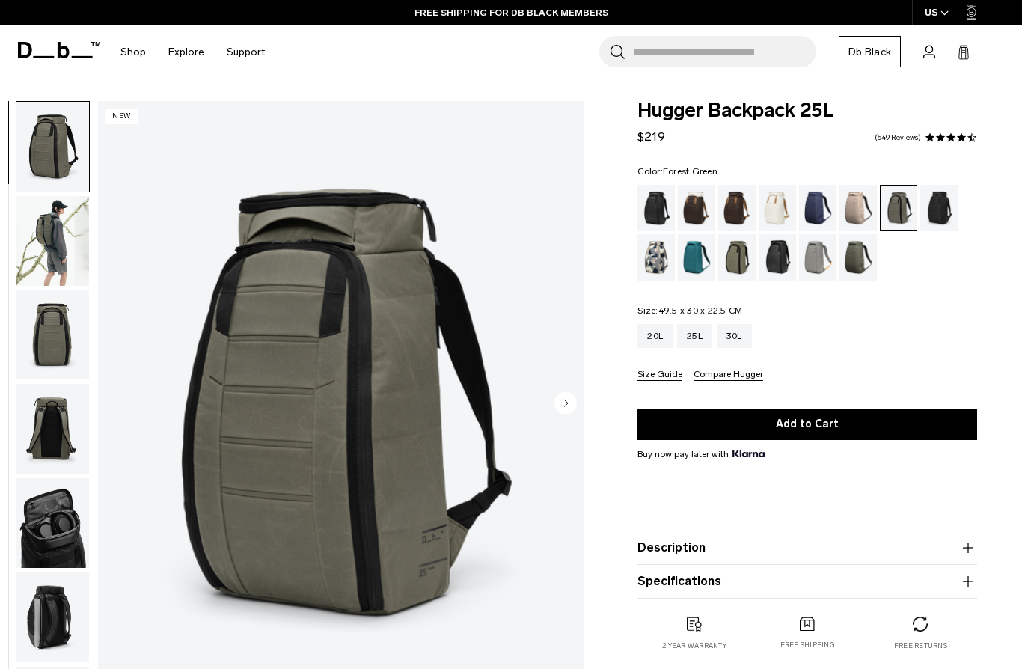
click at [941, 204] on div "Charcoal Grey" at bounding box center [939, 208] width 38 height 46
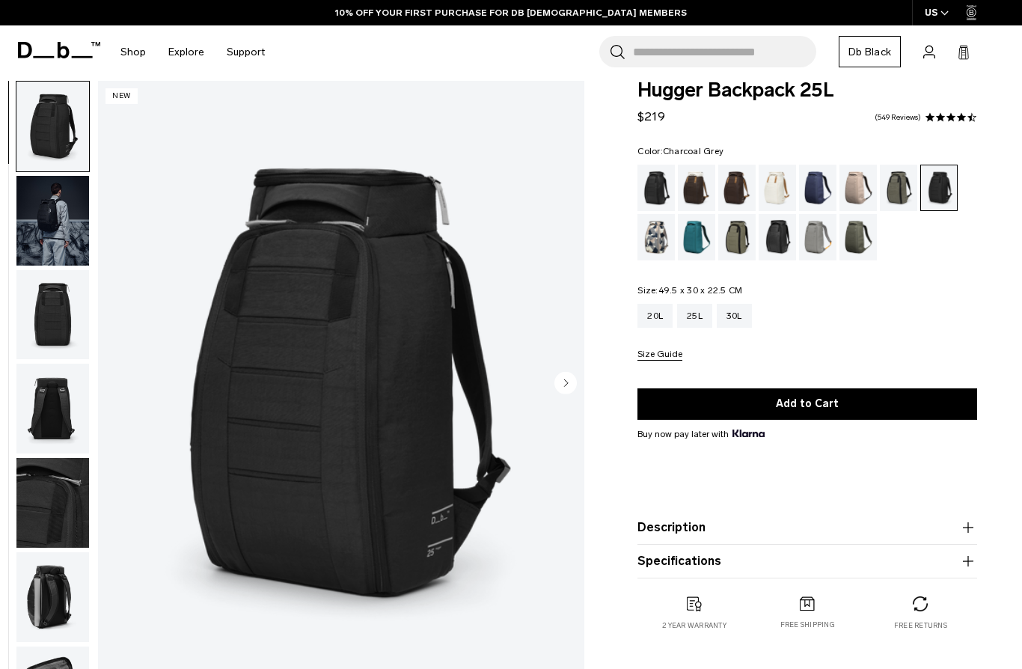
scroll to position [22, 0]
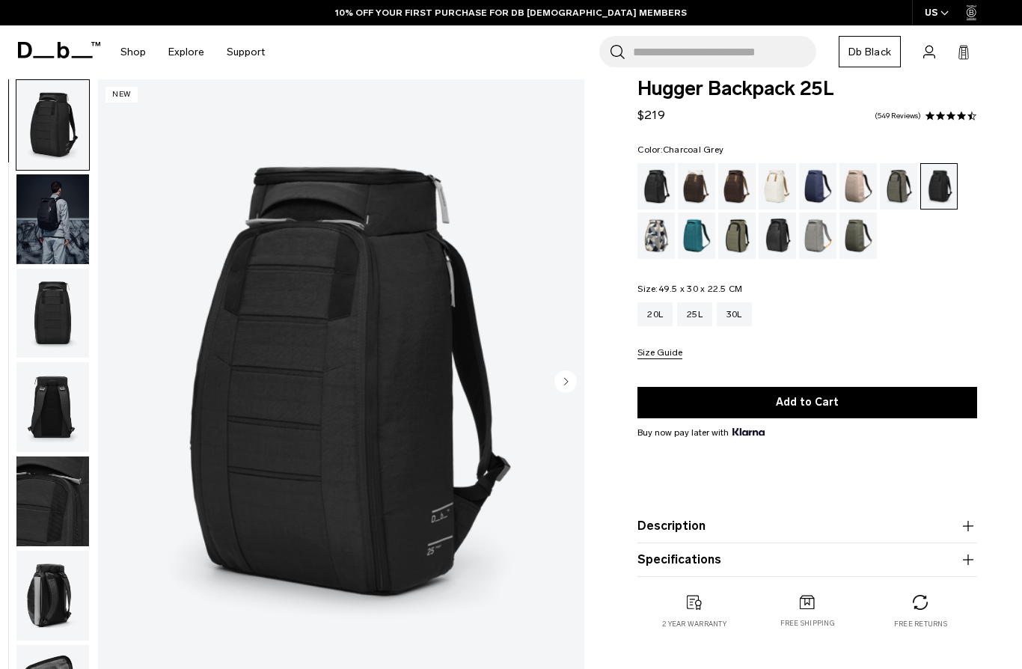
click at [778, 239] on div "Reflective Black" at bounding box center [778, 236] width 38 height 46
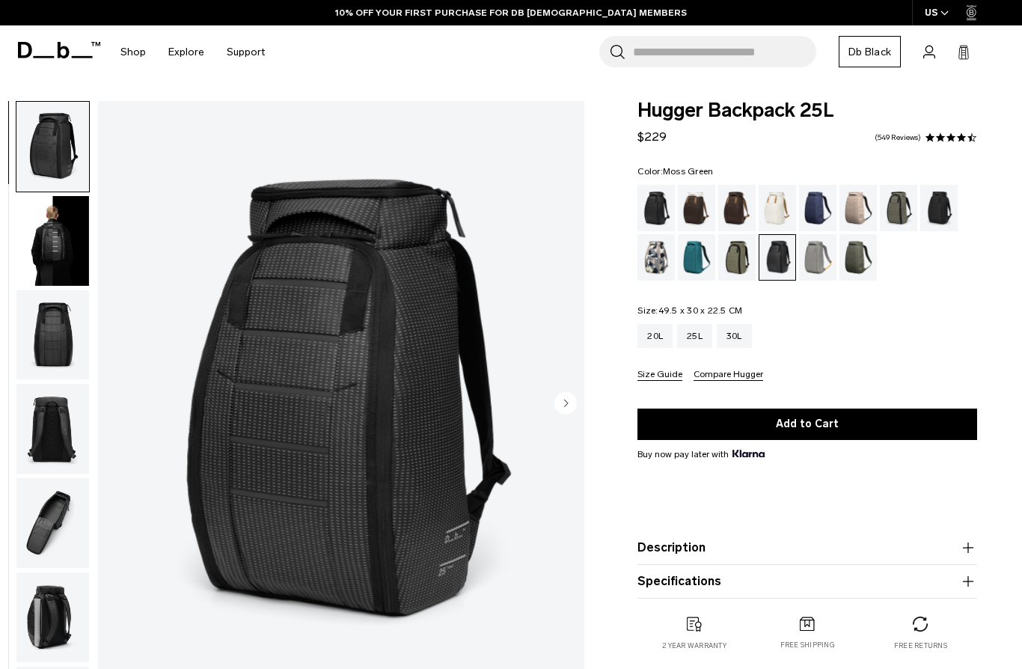
click at [861, 257] on div "Moss Green" at bounding box center [859, 257] width 38 height 46
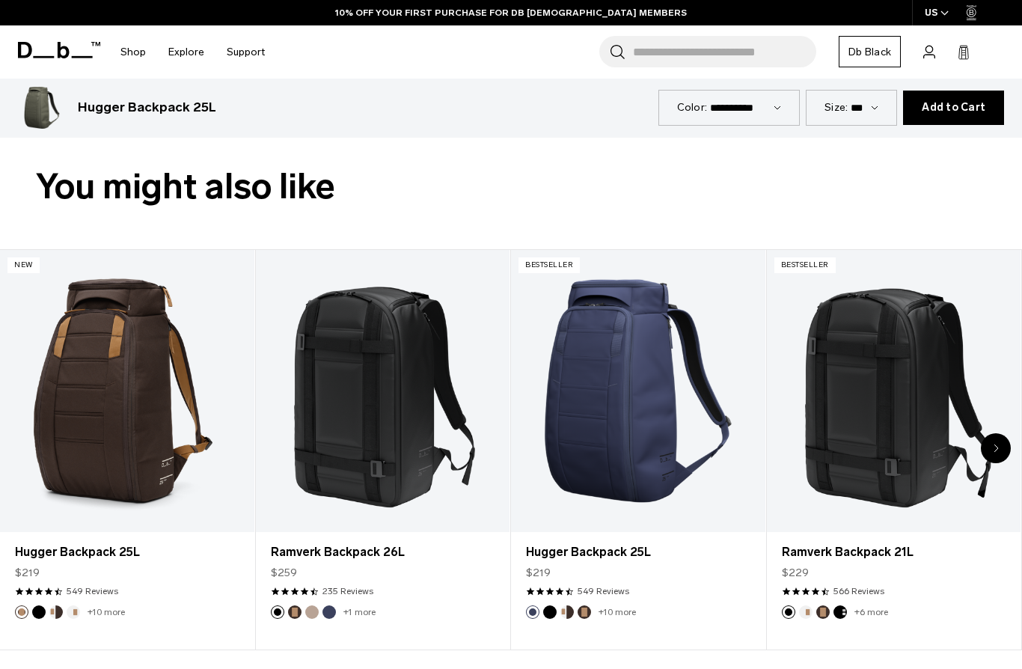
scroll to position [2478, 0]
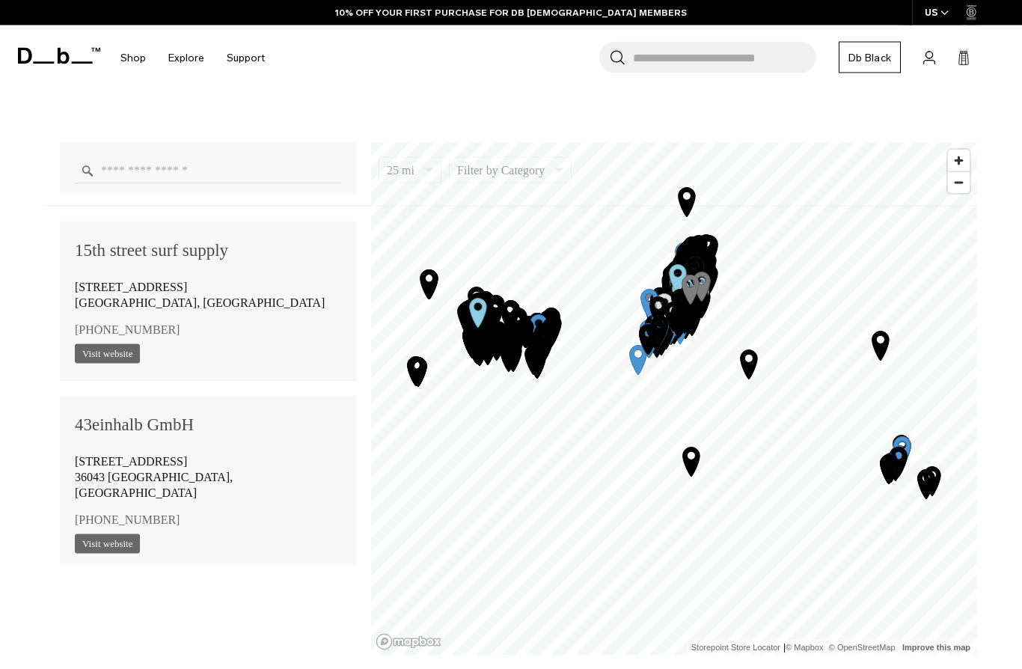
scroll to position [955, 0]
